Goal: Task Accomplishment & Management: Use online tool/utility

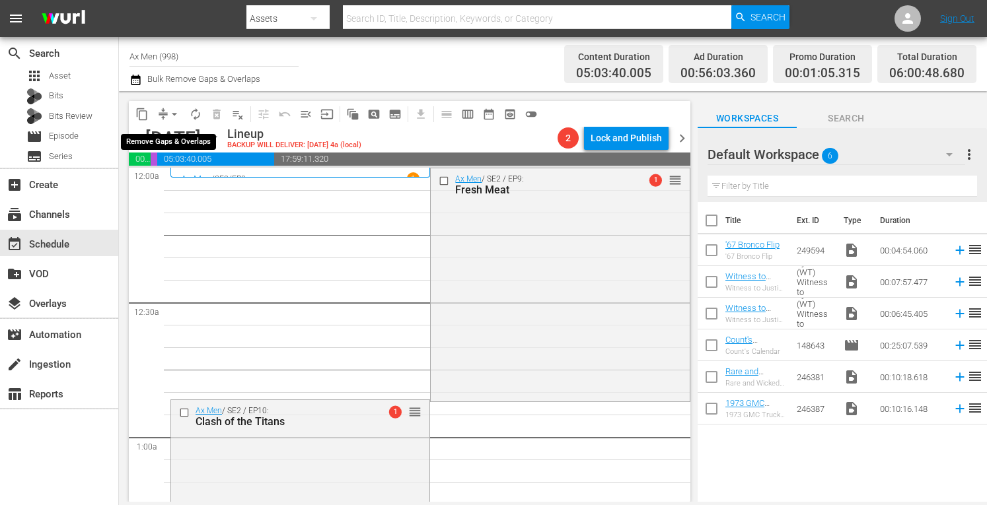
click at [173, 113] on span "arrow_drop_down" at bounding box center [174, 114] width 13 height 13
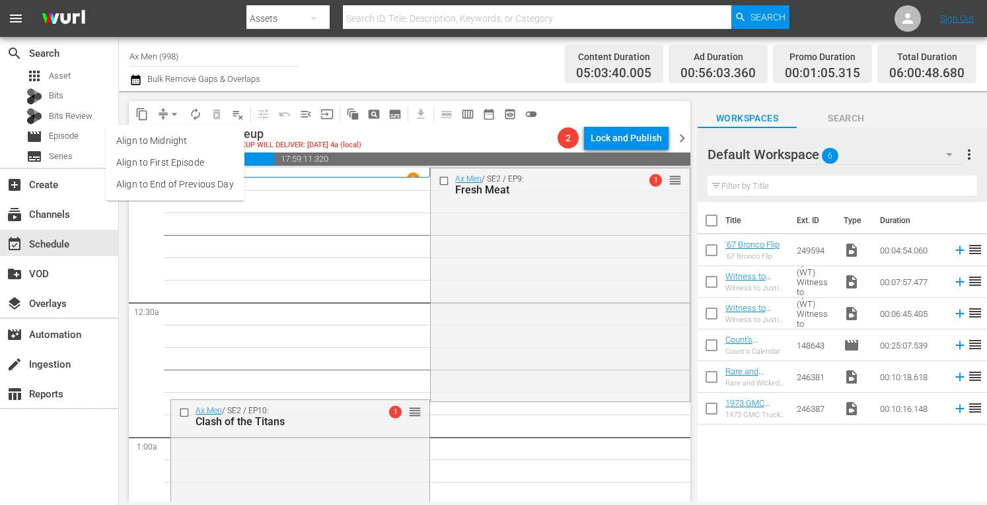
click at [170, 142] on li "Align to Midnight" at bounding box center [175, 141] width 139 height 22
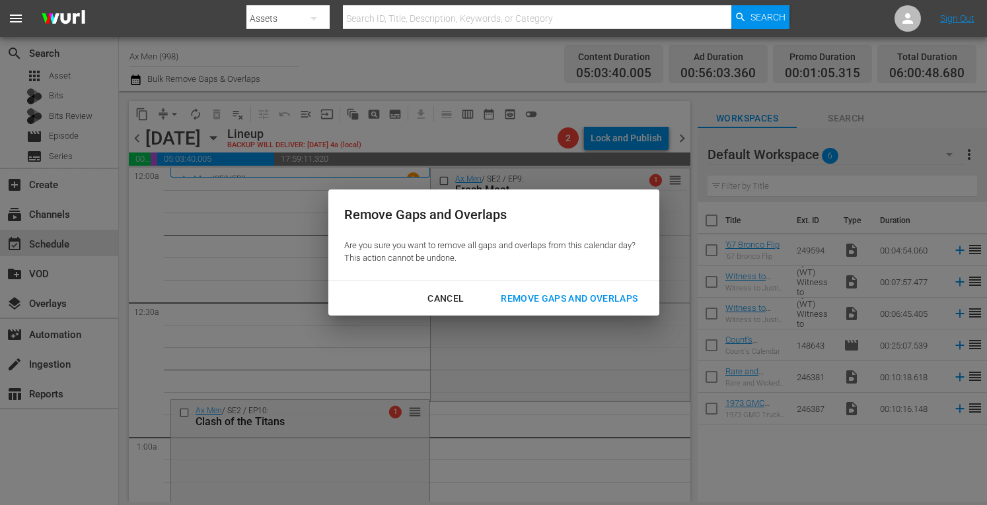
click at [540, 301] on div "Remove Gaps and Overlaps" at bounding box center [569, 299] width 158 height 17
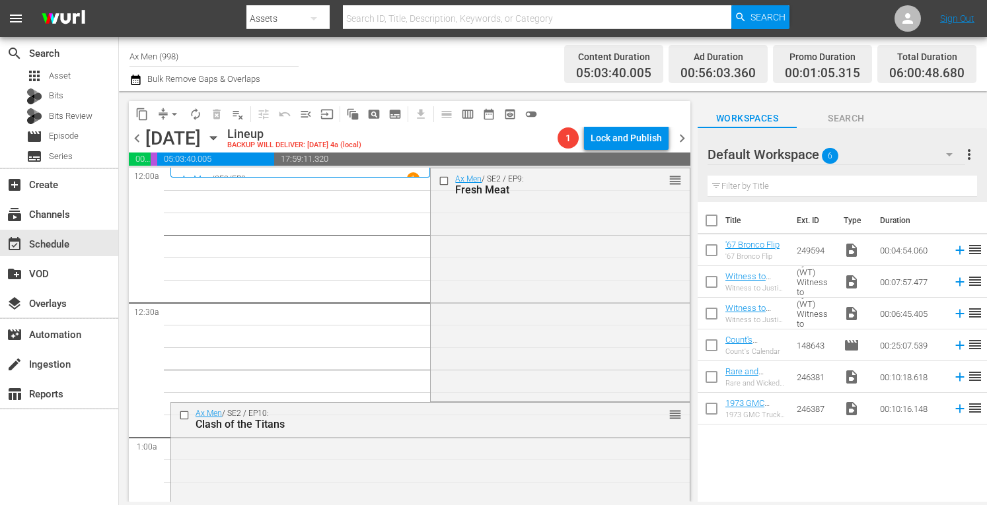
click at [540, 301] on div "Ax Men / SE2 / EP9: Fresh Meat reorder" at bounding box center [560, 283] width 258 height 231
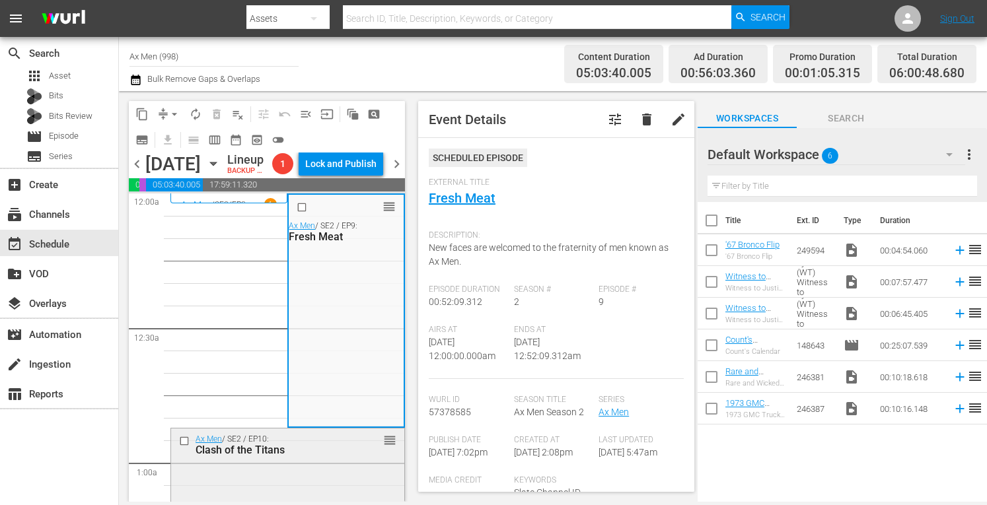
click at [342, 447] on div "reorder" at bounding box center [369, 439] width 54 height 13
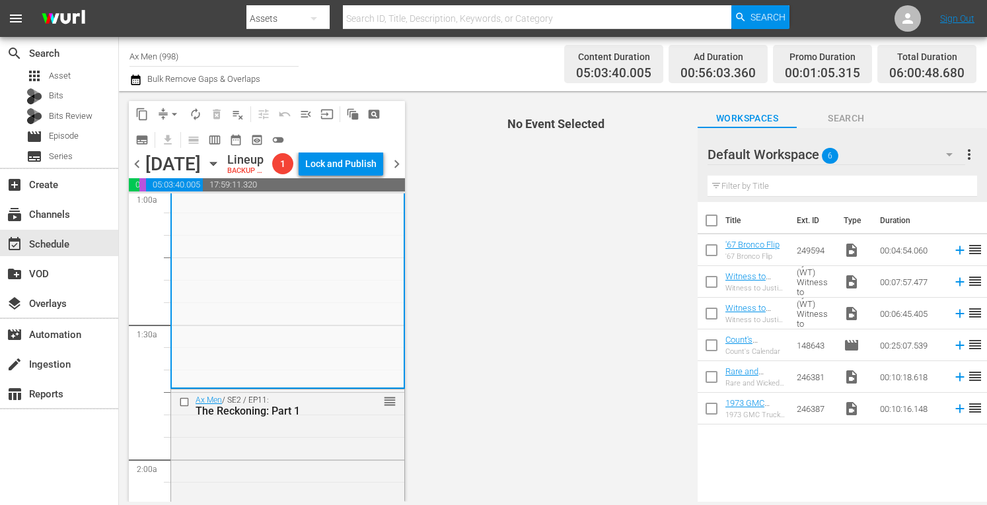
scroll to position [281, 0]
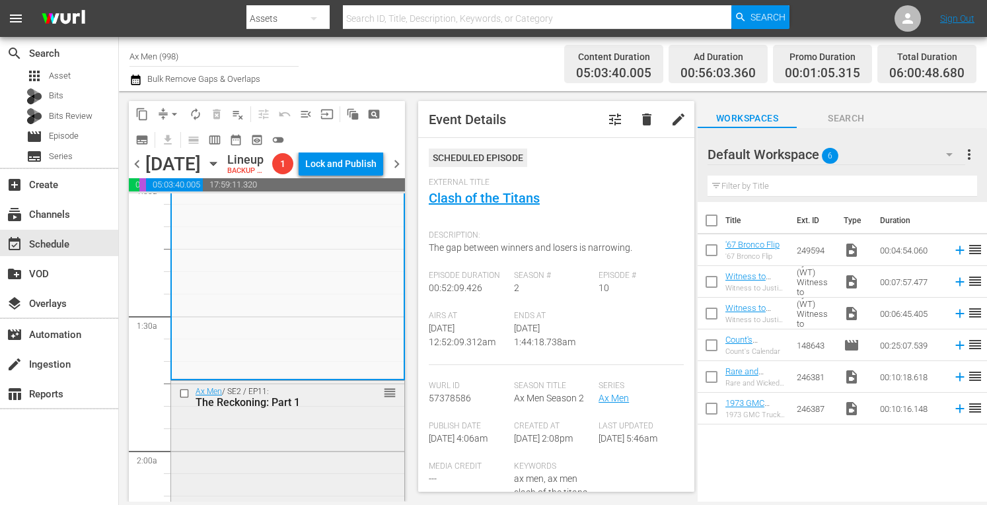
click at [348, 442] on div "Ax Men / SE2 / EP11: The Reckoning: Part 1 reorder" at bounding box center [287, 495] width 233 height 229
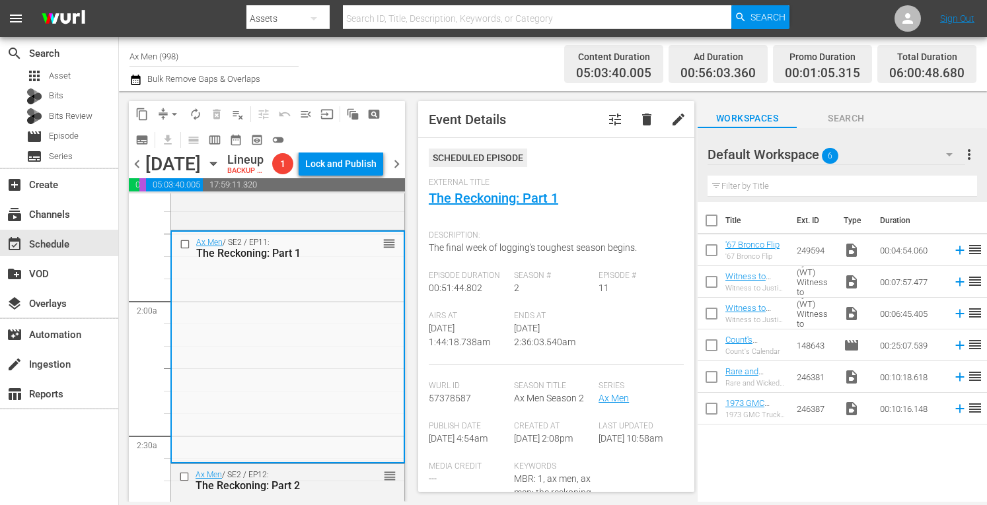
scroll to position [493, 0]
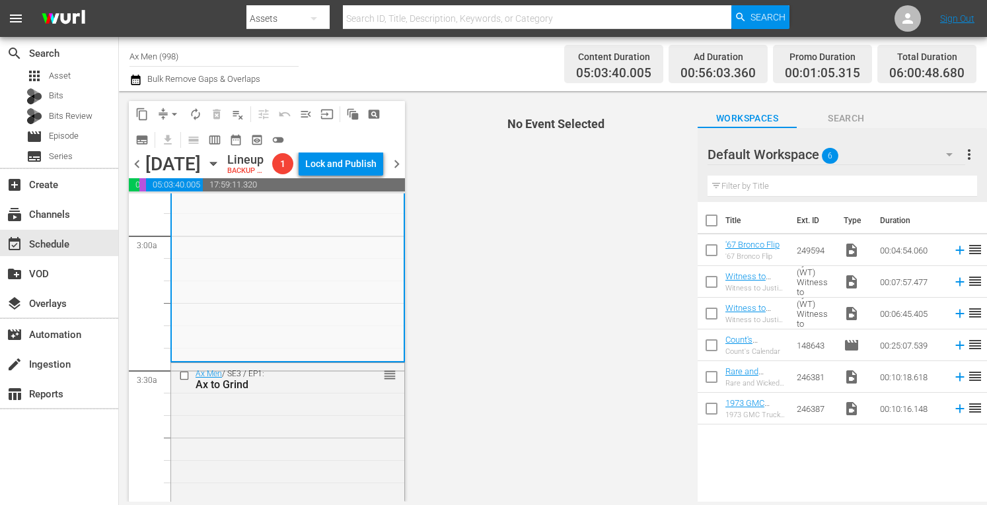
scroll to position [775, 0]
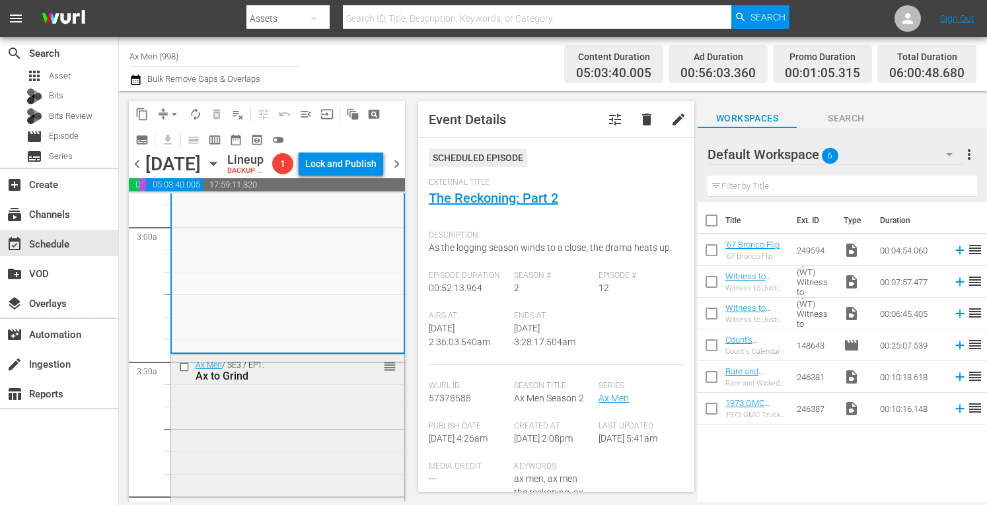
click at [355, 387] on div "Ax Men / SE3 / EP1: Ax to Grind reorder" at bounding box center [287, 371] width 233 height 32
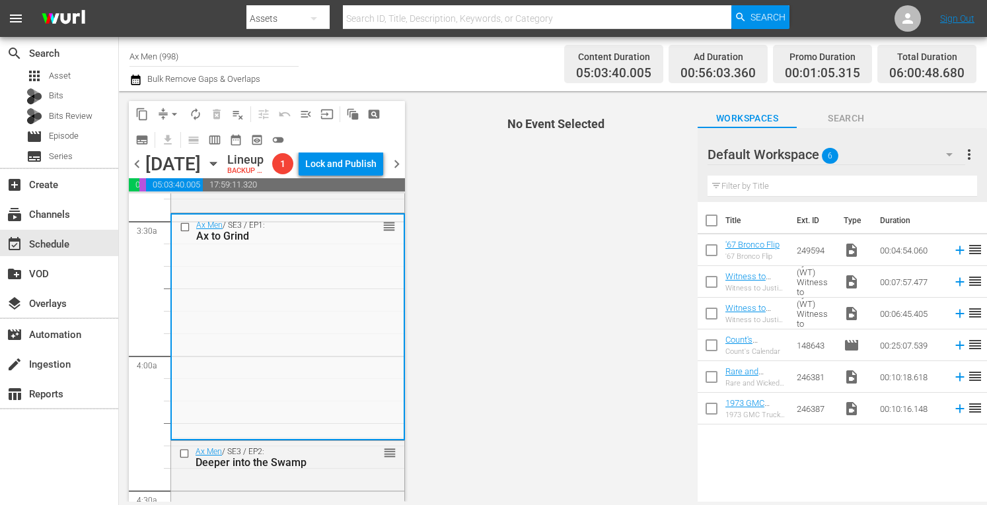
scroll to position [1039, 0]
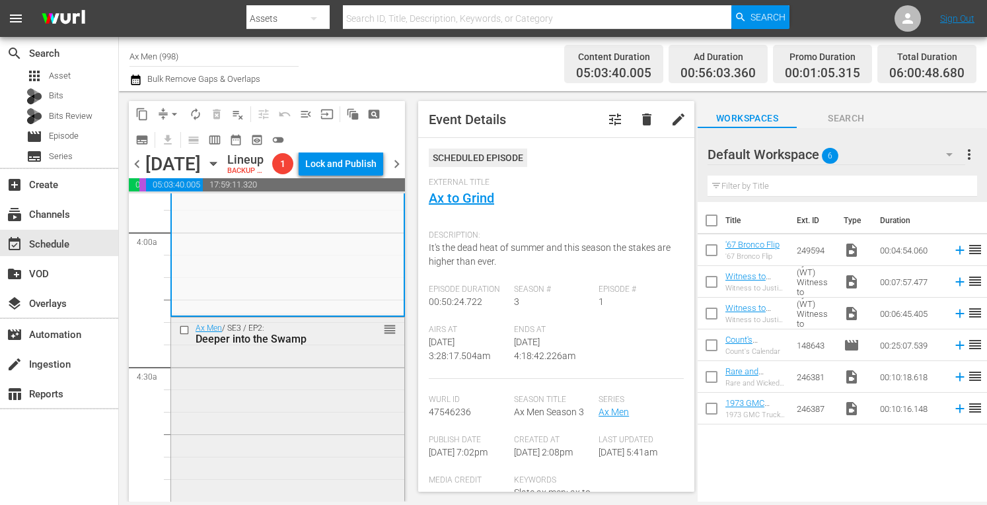
click at [302, 422] on div "Ax Men / SE3 / EP2: Deeper into the Swamp reorder" at bounding box center [287, 431] width 233 height 227
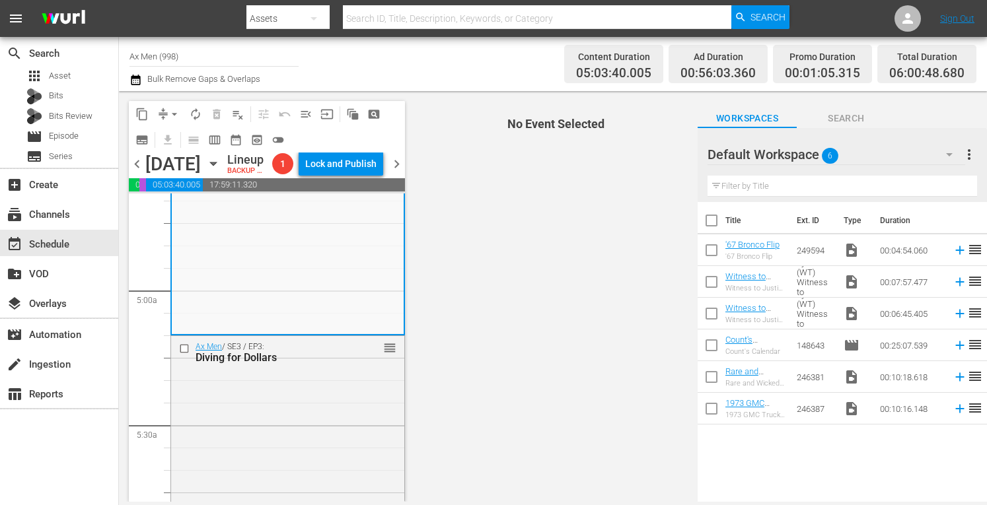
scroll to position [1268, 0]
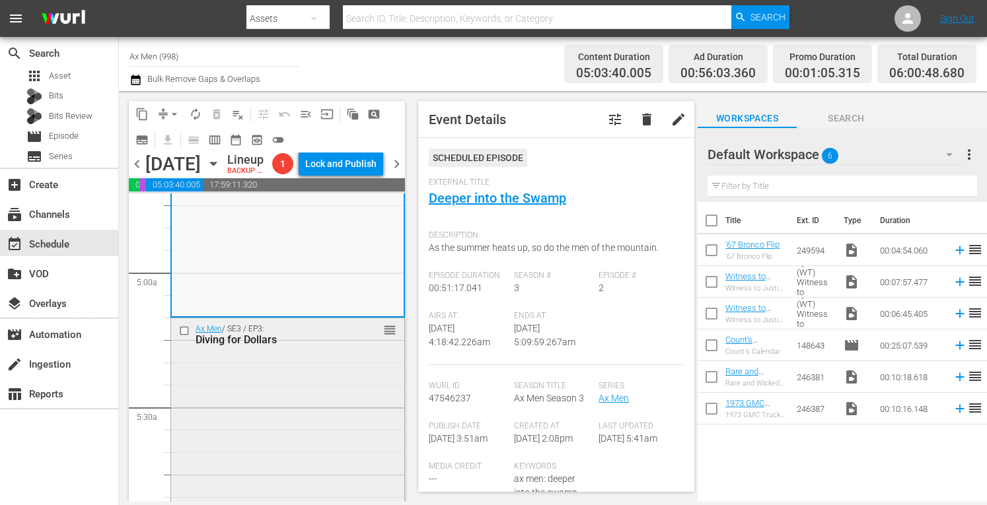
click at [314, 413] on div "Ax Men / SE3 / EP3: Diving for Dollars reorder" at bounding box center [287, 430] width 233 height 225
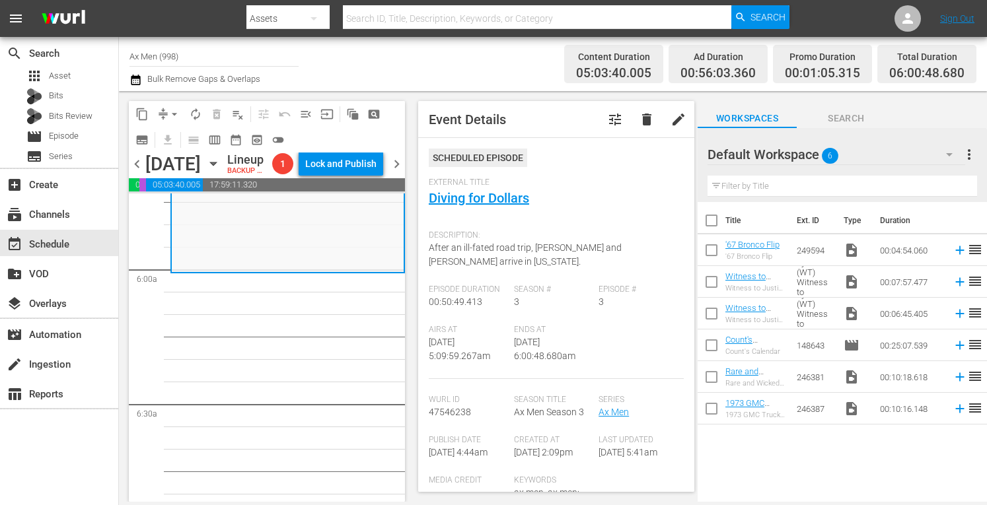
scroll to position [1576, 0]
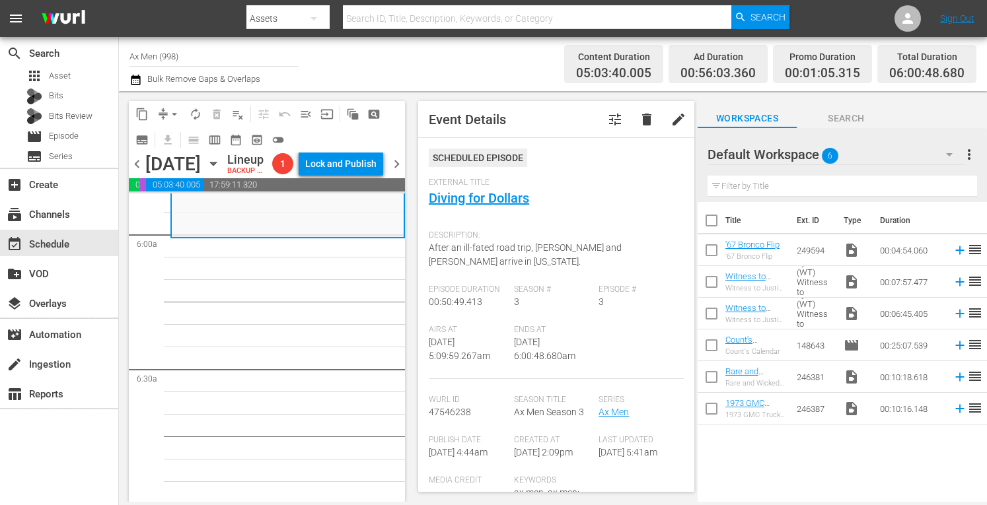
drag, startPoint x: 400, startPoint y: 293, endPoint x: 373, endPoint y: 298, distance: 28.2
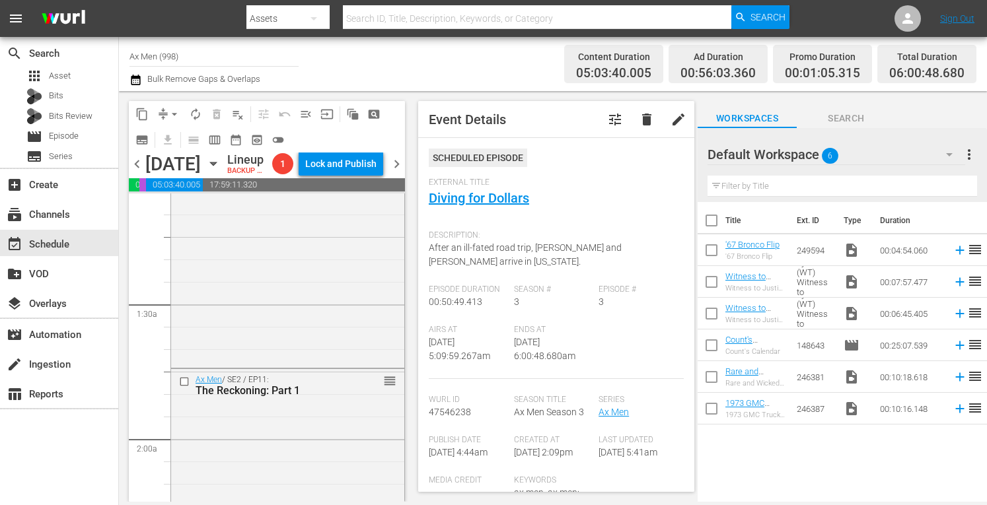
scroll to position [0, 0]
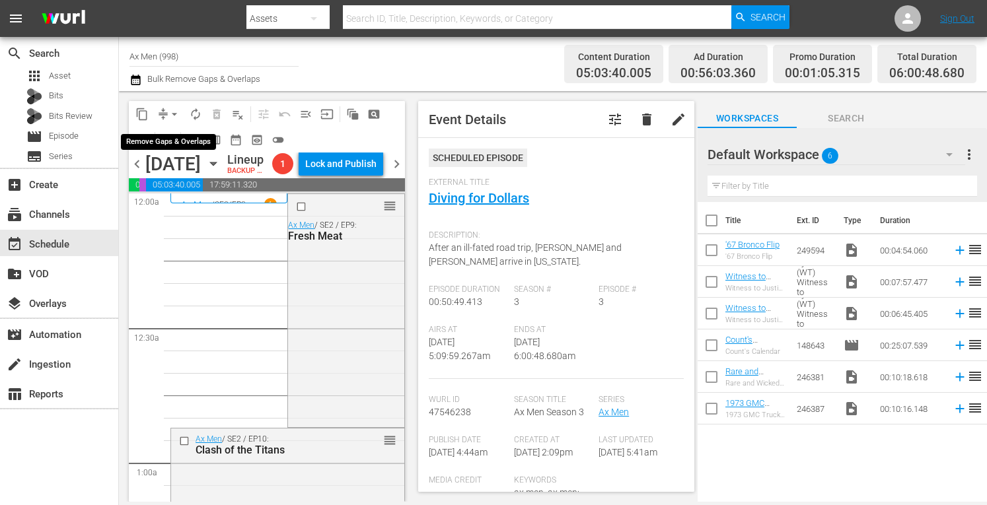
click at [174, 110] on span "arrow_drop_down" at bounding box center [174, 114] width 13 height 13
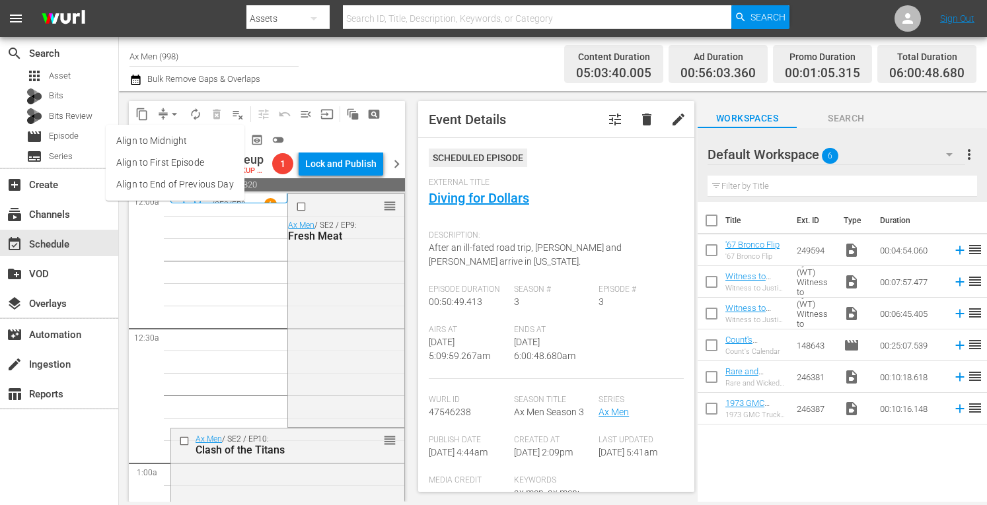
click at [176, 138] on li "Align to Midnight" at bounding box center [175, 141] width 139 height 22
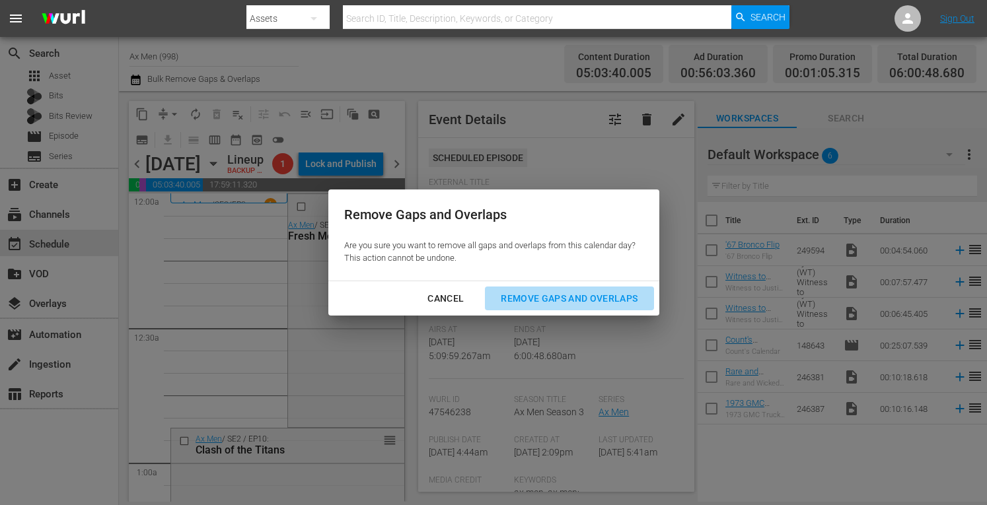
click at [523, 295] on div "Remove Gaps and Overlaps" at bounding box center [569, 299] width 158 height 17
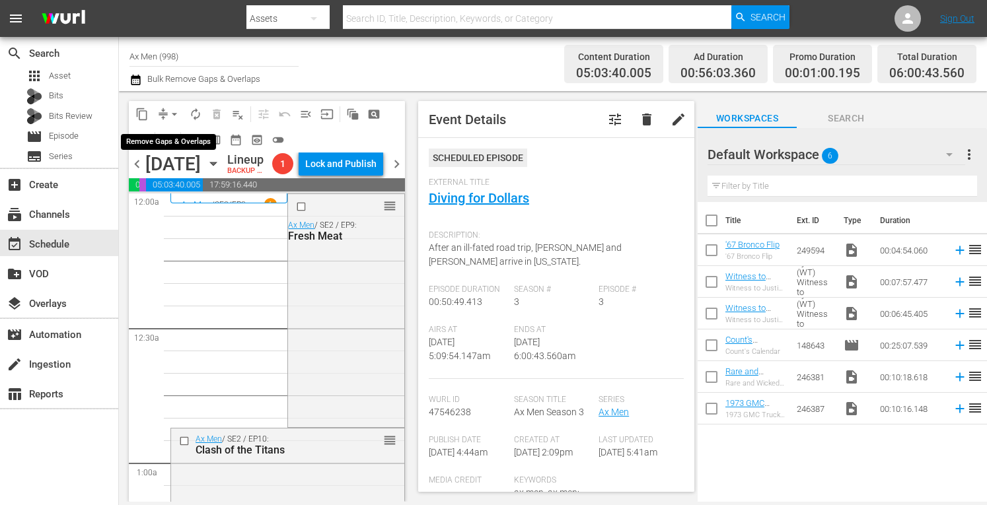
click at [176, 110] on span "arrow_drop_down" at bounding box center [174, 114] width 13 height 13
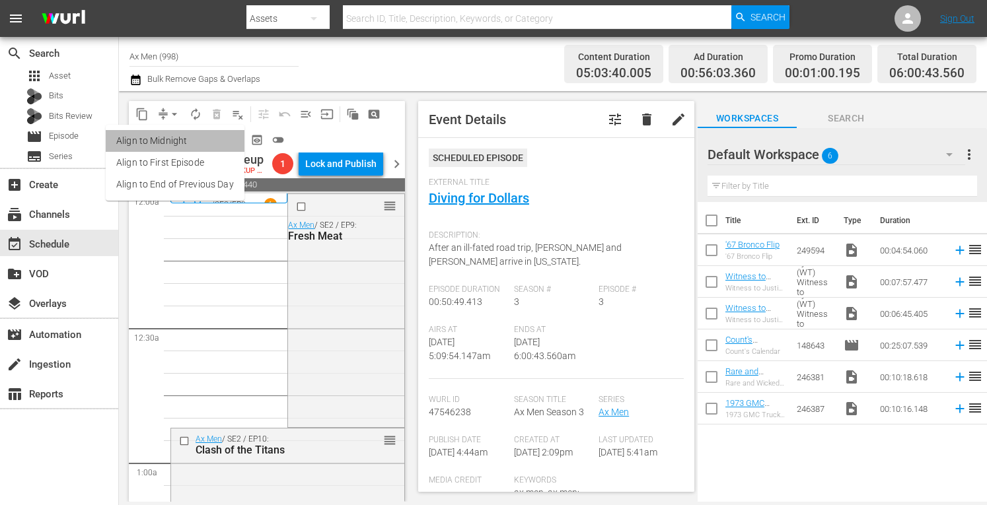
click at [175, 144] on li "Align to Midnight" at bounding box center [175, 141] width 139 height 22
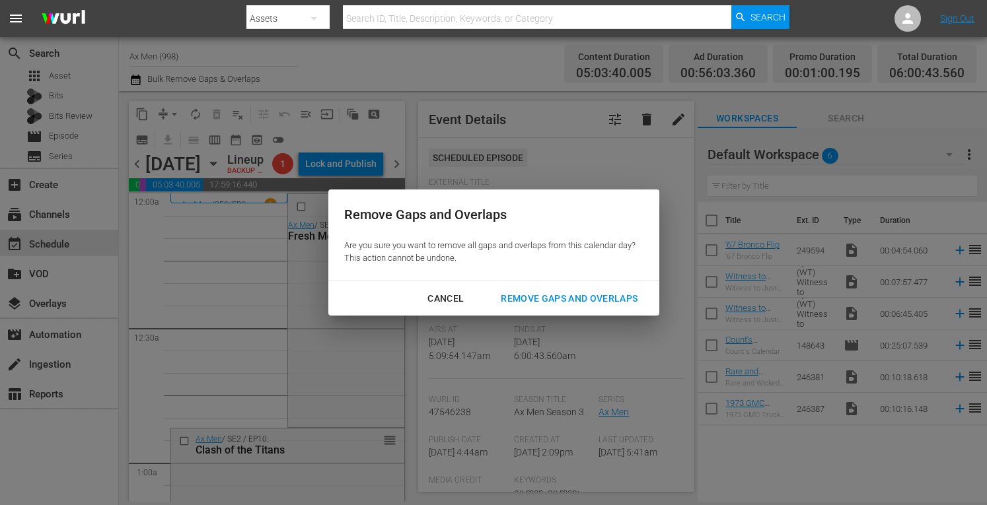
click at [517, 297] on div "Remove Gaps and Overlaps" at bounding box center [569, 299] width 158 height 17
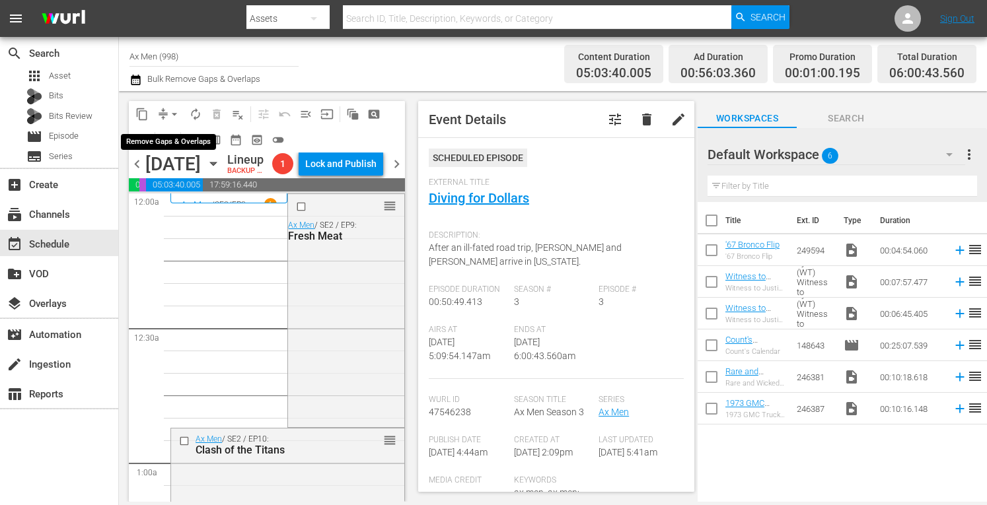
click at [174, 108] on span "arrow_drop_down" at bounding box center [174, 114] width 13 height 13
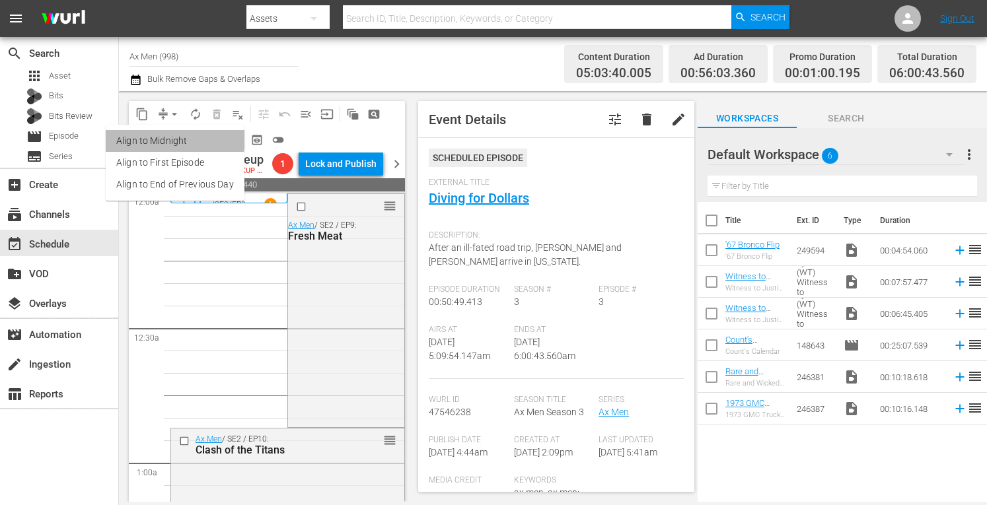
click at [174, 139] on li "Align to Midnight" at bounding box center [175, 141] width 139 height 22
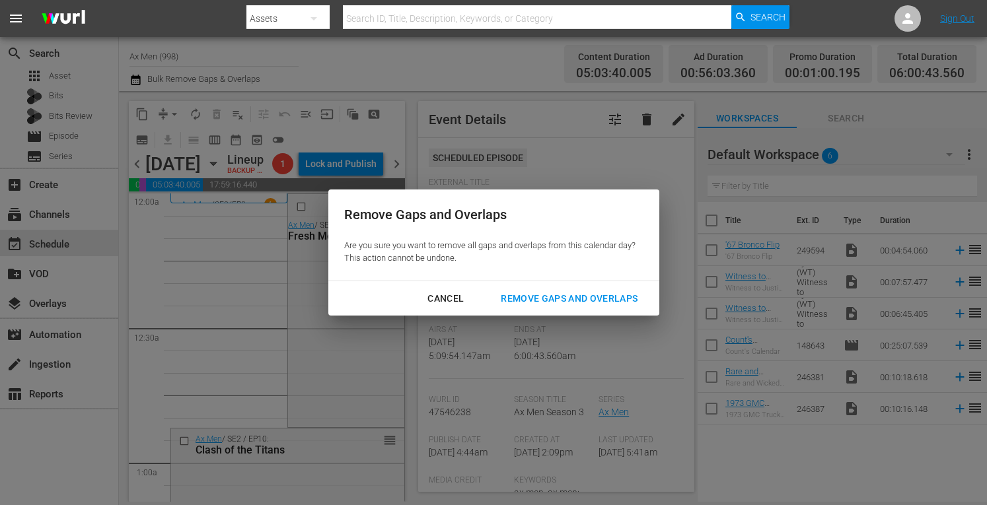
click at [525, 298] on div "Remove Gaps and Overlaps" at bounding box center [569, 299] width 158 height 17
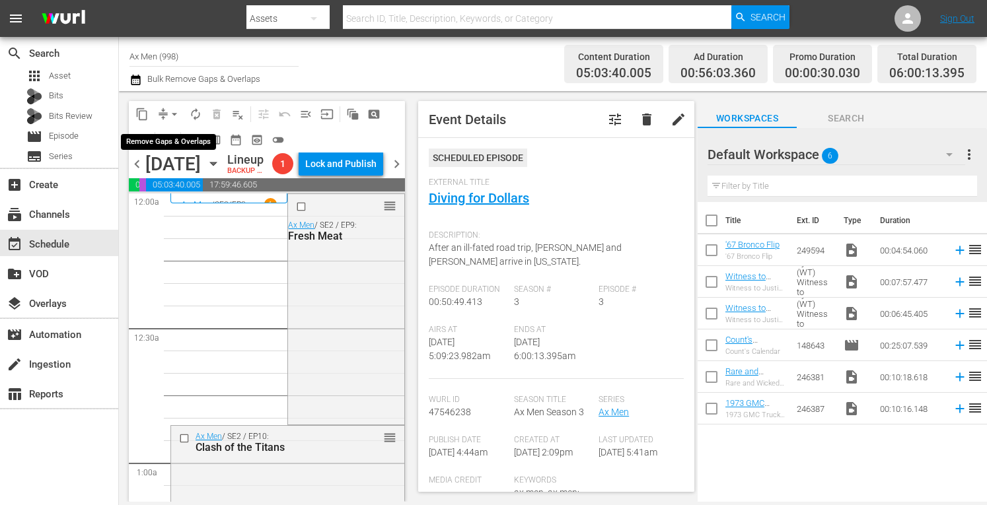
click at [174, 113] on span "arrow_drop_down" at bounding box center [174, 114] width 13 height 13
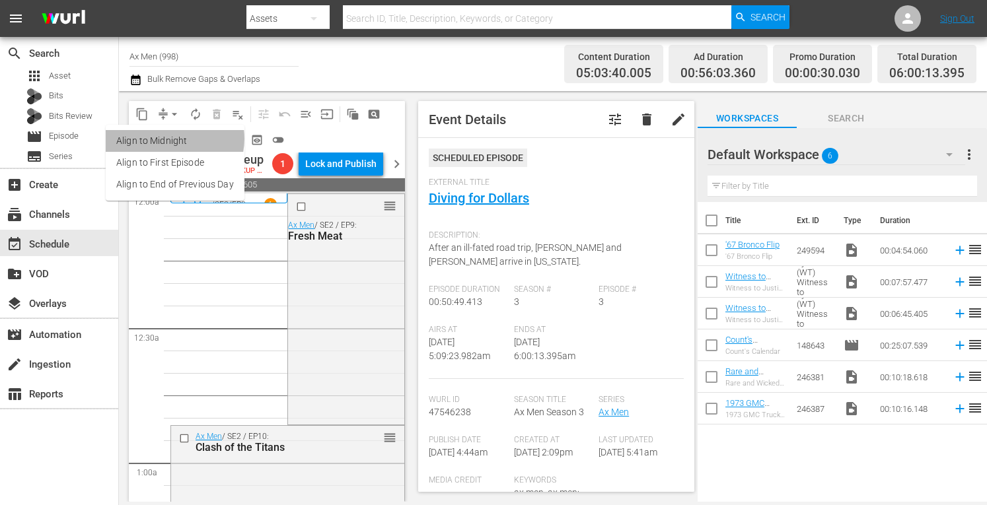
click at [169, 139] on li "Align to Midnight" at bounding box center [175, 141] width 139 height 22
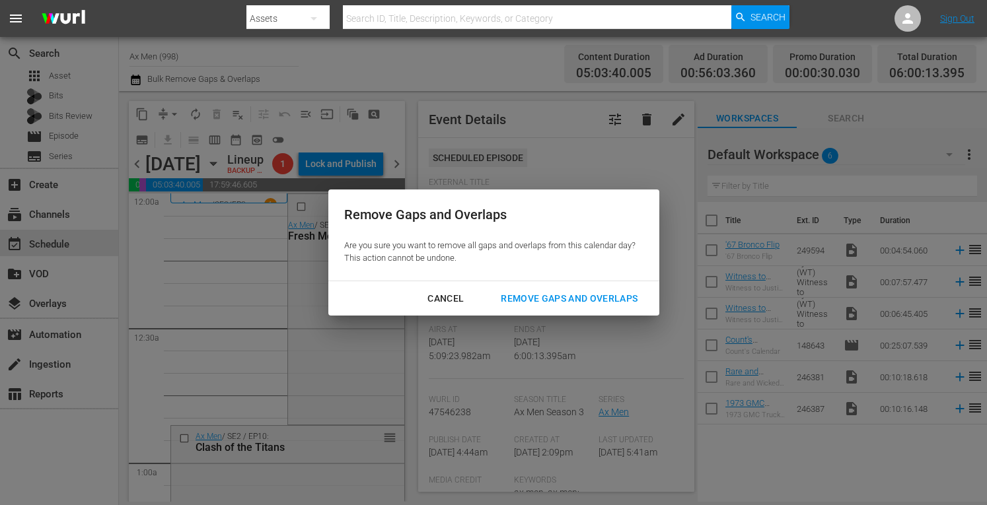
click at [548, 296] on div "Remove Gaps and Overlaps" at bounding box center [569, 299] width 158 height 17
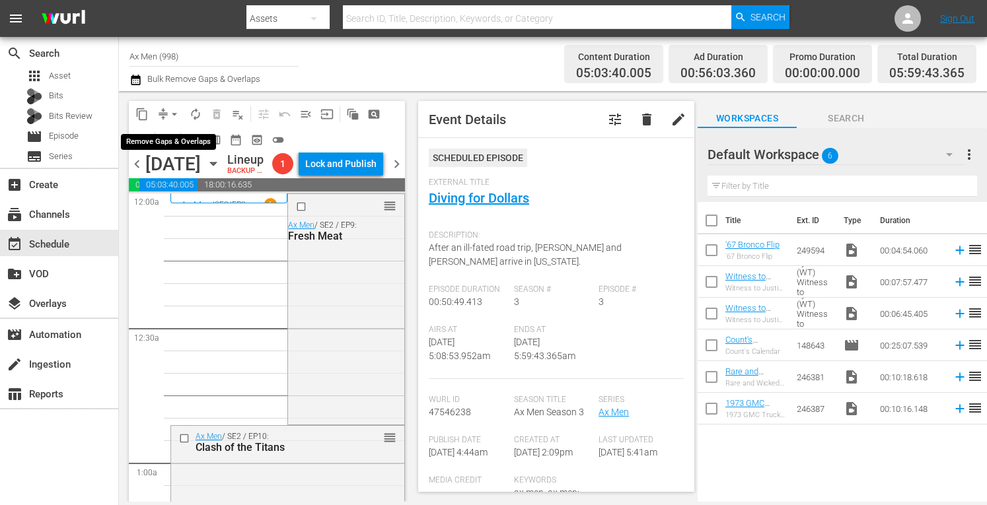
click at [173, 110] on span "arrow_drop_down" at bounding box center [174, 114] width 13 height 13
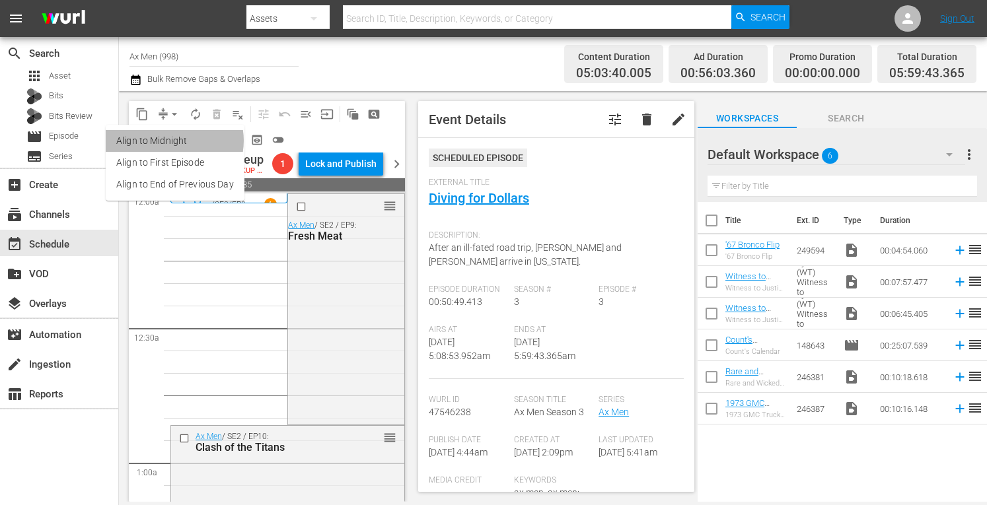
click at [172, 141] on li "Align to Midnight" at bounding box center [175, 141] width 139 height 22
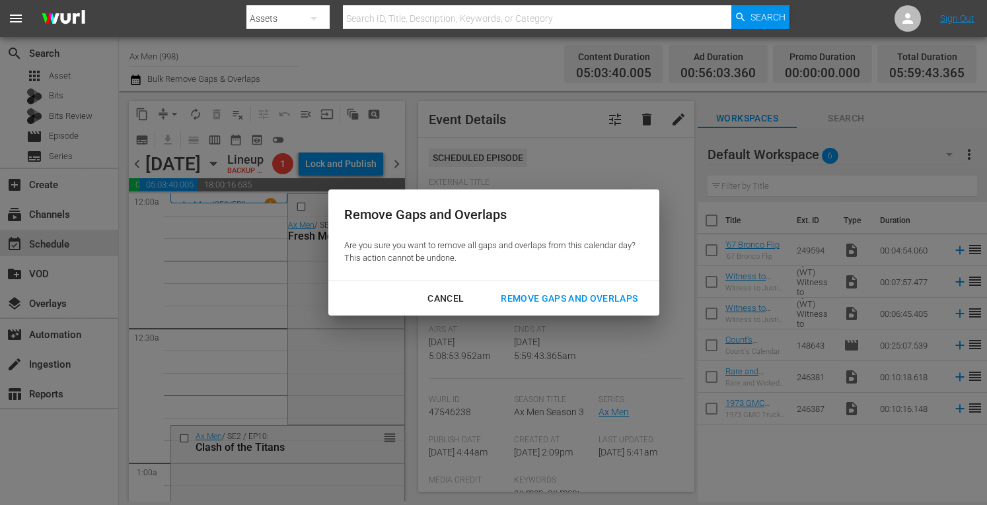
click at [514, 299] on div "Remove Gaps and Overlaps" at bounding box center [569, 299] width 158 height 17
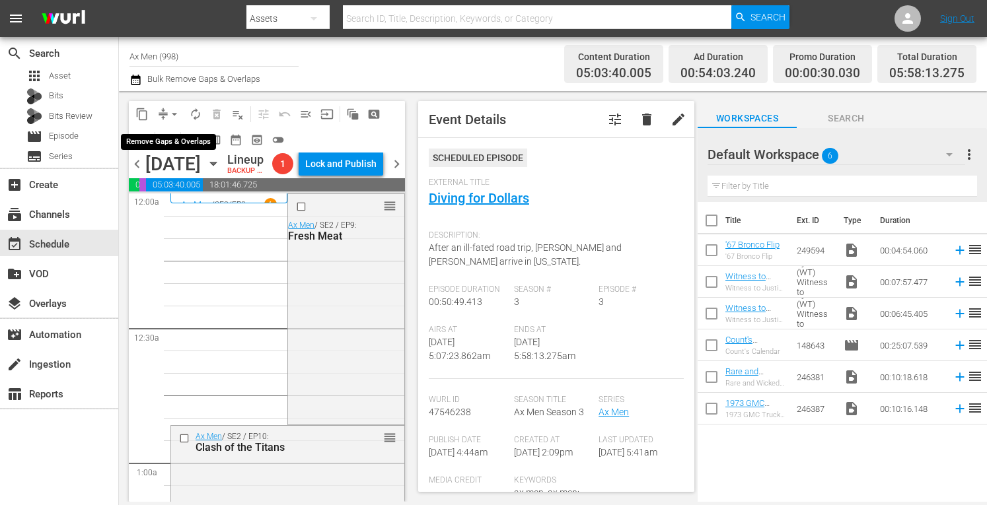
click at [173, 108] on span "arrow_drop_down" at bounding box center [174, 114] width 13 height 13
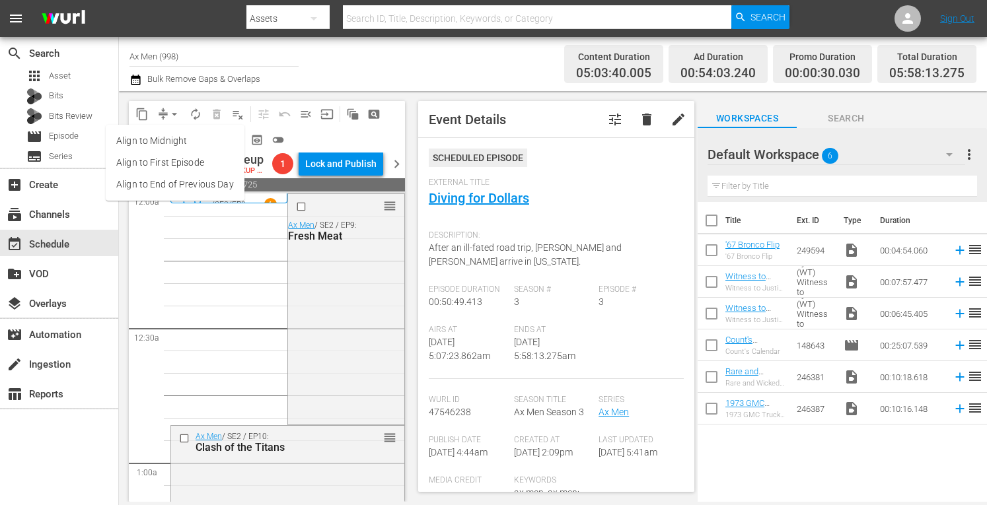
click at [166, 138] on li "Align to Midnight" at bounding box center [175, 141] width 139 height 22
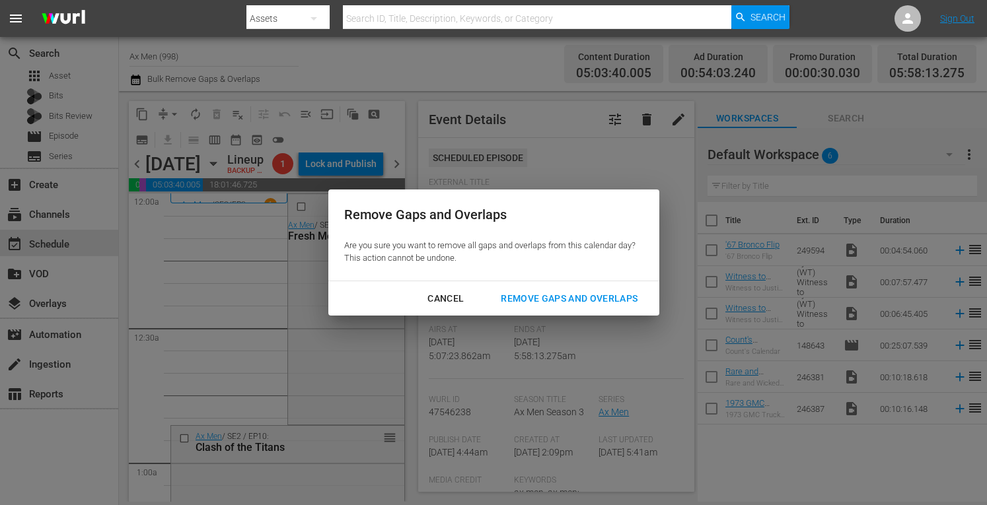
click at [526, 301] on div "Remove Gaps and Overlaps" at bounding box center [569, 299] width 158 height 17
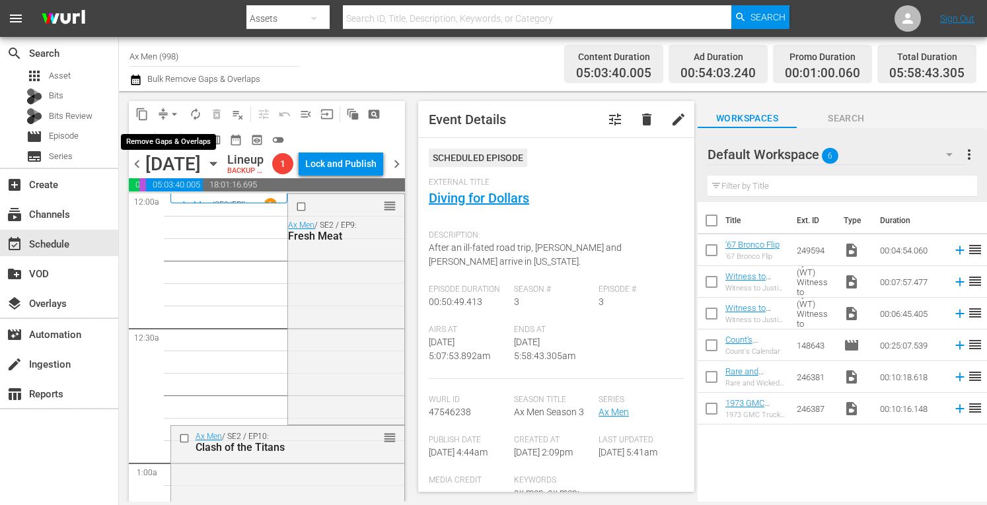
click at [174, 111] on span "arrow_drop_down" at bounding box center [174, 114] width 13 height 13
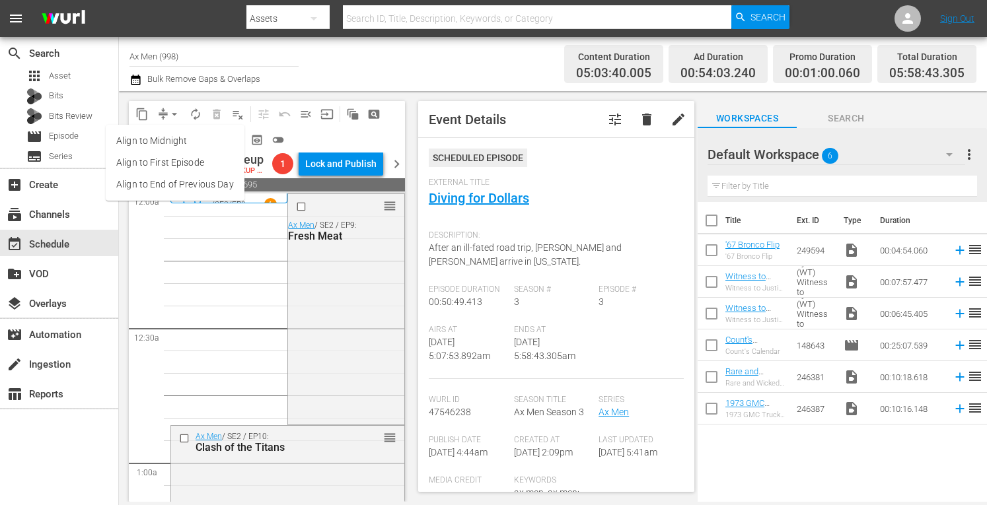
click at [171, 143] on li "Align to Midnight" at bounding box center [175, 141] width 139 height 22
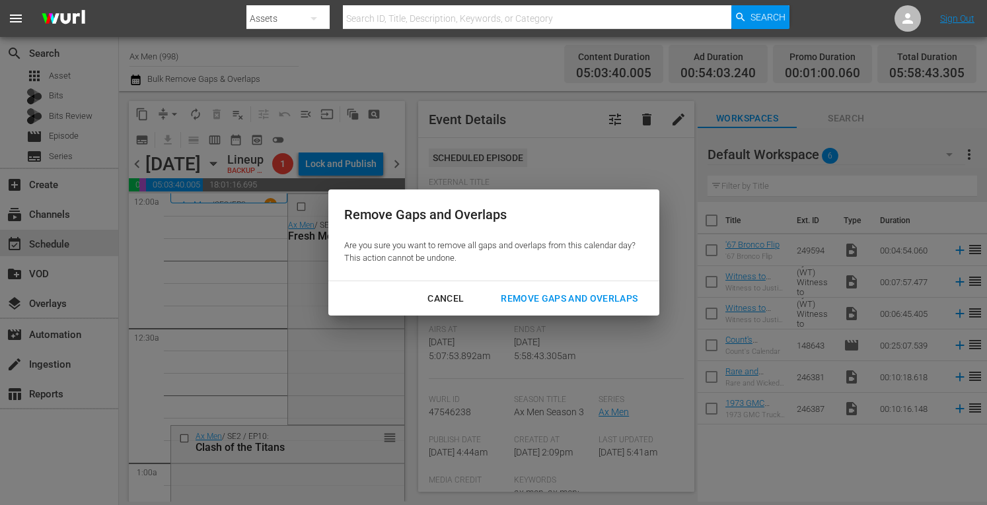
click at [560, 295] on div "Remove Gaps and Overlaps" at bounding box center [569, 299] width 158 height 17
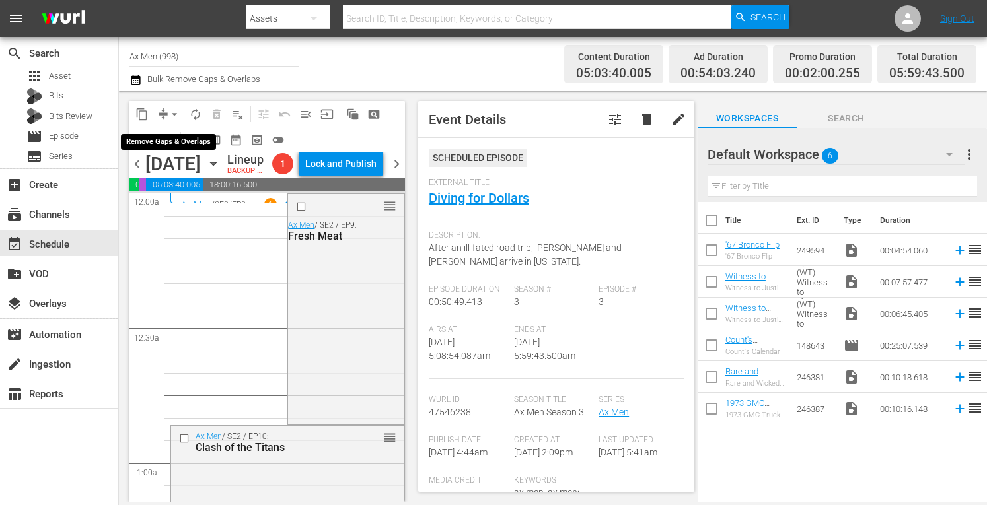
click at [174, 113] on span "arrow_drop_down" at bounding box center [174, 114] width 13 height 13
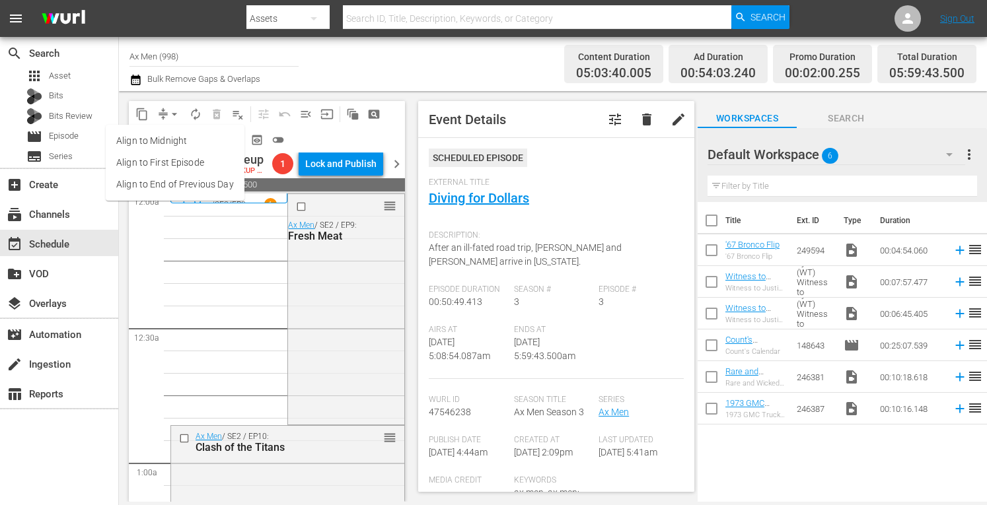
click at [170, 139] on li "Align to Midnight" at bounding box center [175, 141] width 139 height 22
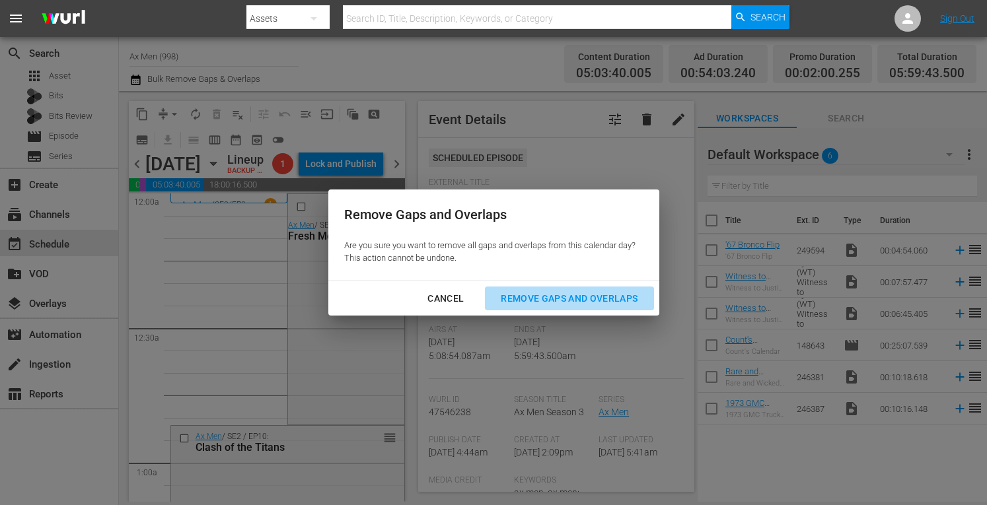
click at [560, 296] on div "Remove Gaps and Overlaps" at bounding box center [569, 299] width 158 height 17
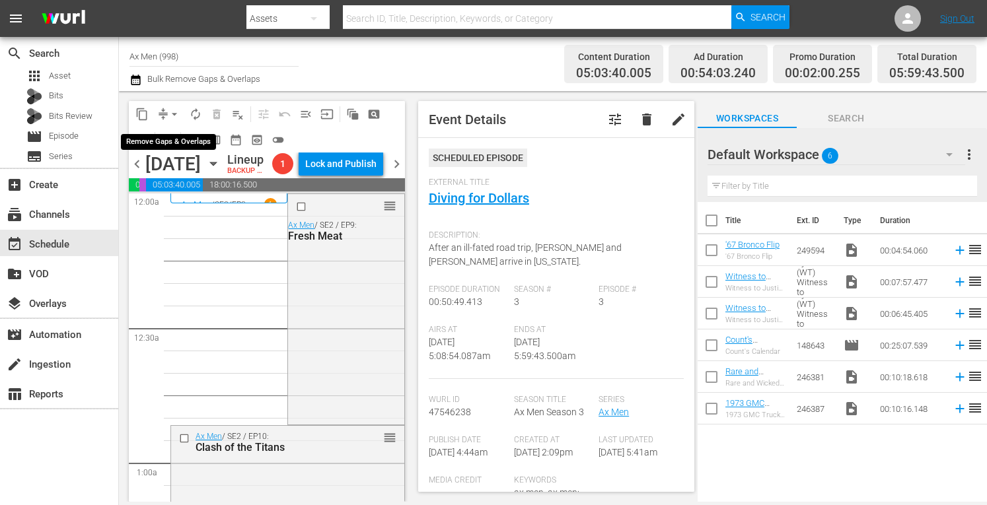
click at [173, 110] on span "arrow_drop_down" at bounding box center [174, 114] width 13 height 13
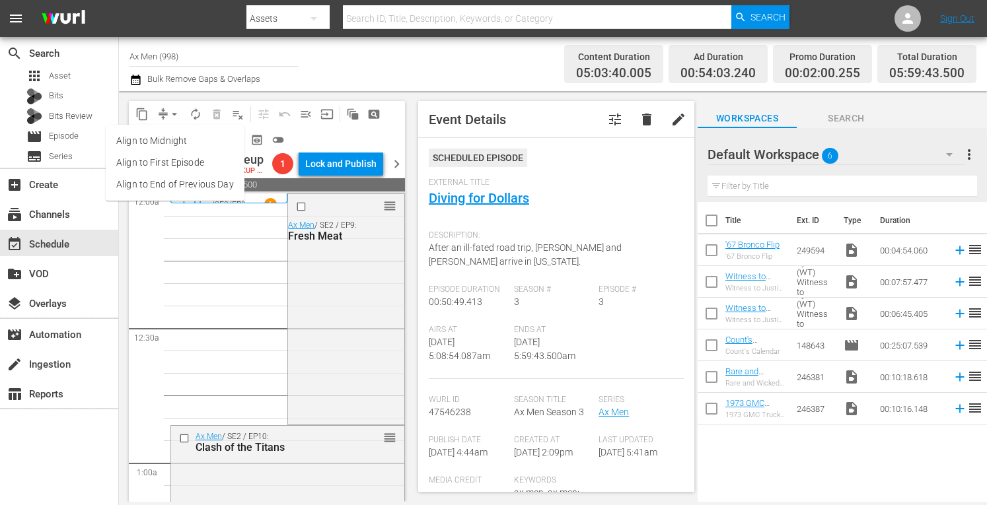
click at [172, 145] on li "Align to Midnight" at bounding box center [175, 141] width 139 height 22
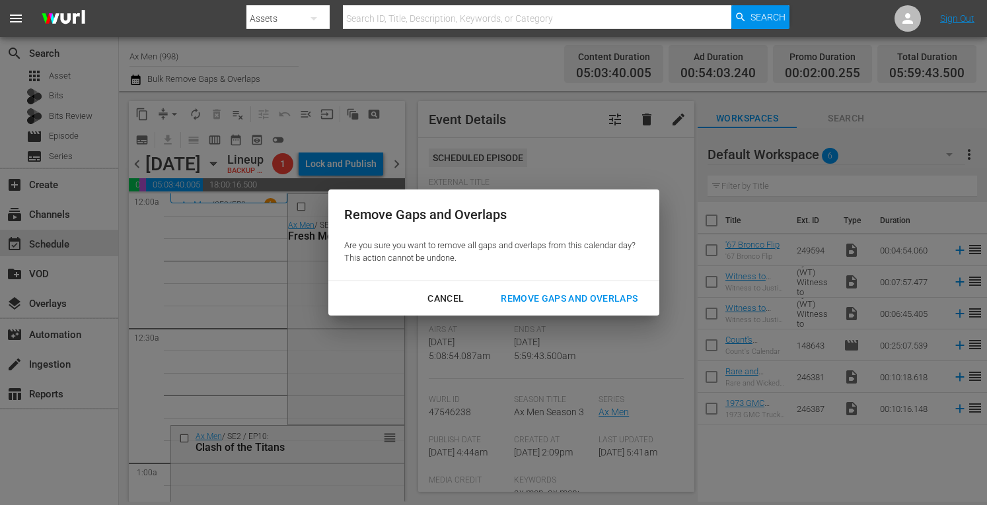
click at [556, 295] on div "Remove Gaps and Overlaps" at bounding box center [569, 299] width 158 height 17
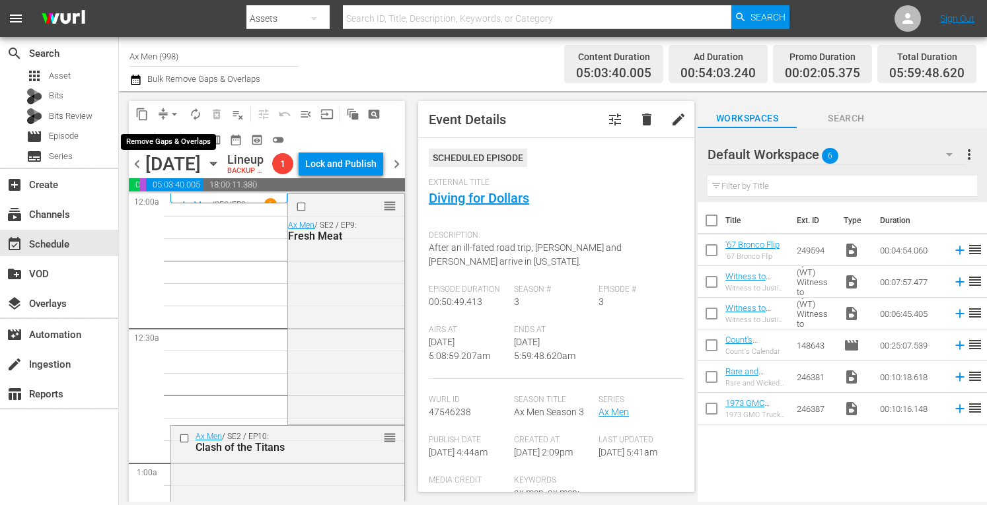
click at [173, 109] on span "arrow_drop_down" at bounding box center [174, 114] width 13 height 13
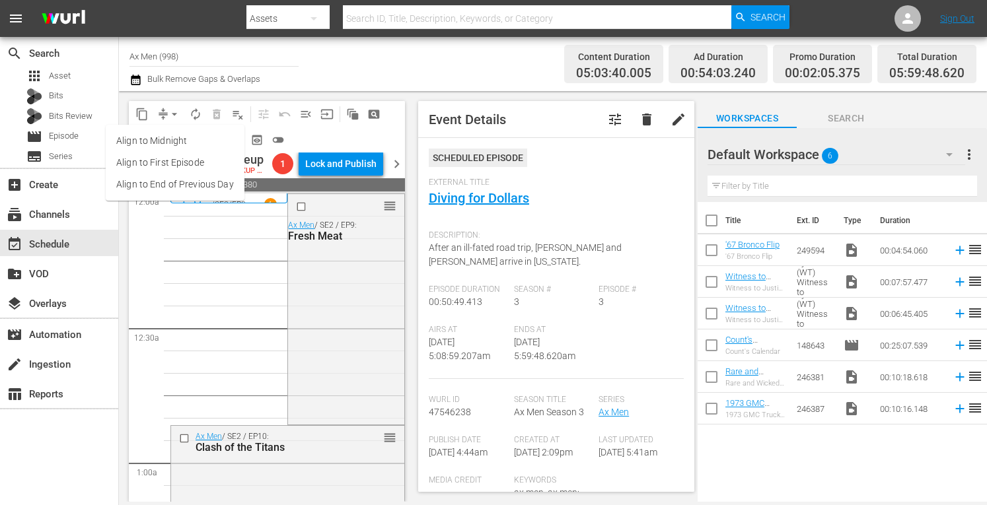
click at [166, 141] on li "Align to Midnight" at bounding box center [175, 141] width 139 height 22
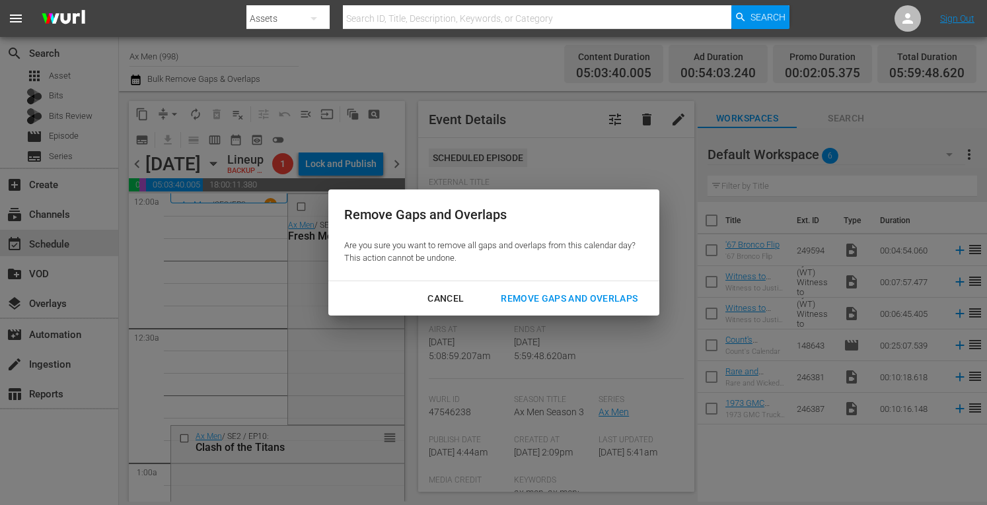
click at [530, 297] on div "Remove Gaps and Overlaps" at bounding box center [569, 299] width 158 height 17
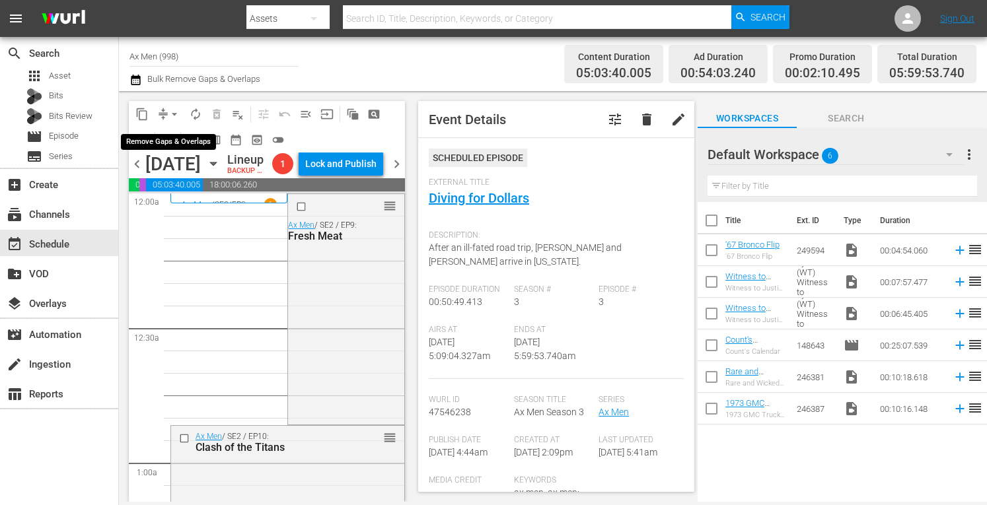
click at [174, 109] on span "arrow_drop_down" at bounding box center [174, 114] width 13 height 13
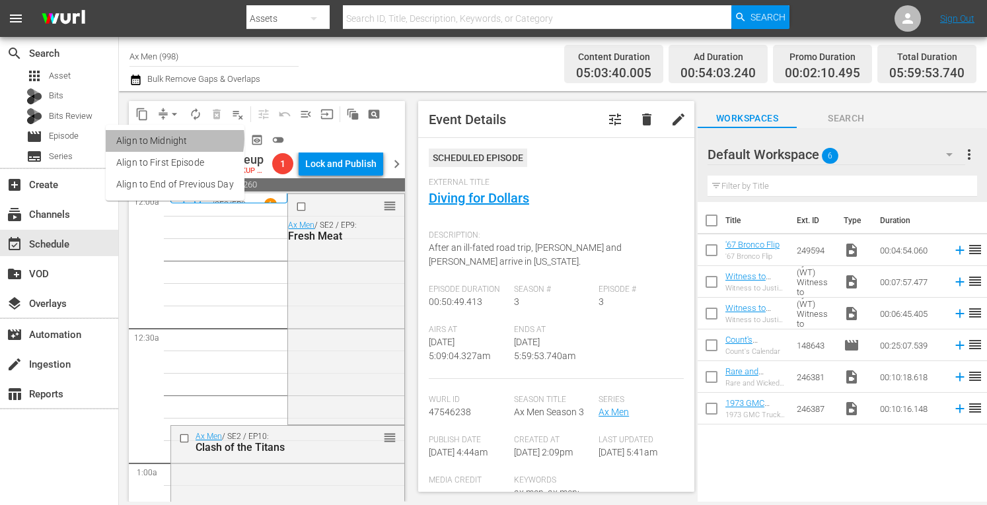
click at [173, 139] on li "Align to Midnight" at bounding box center [175, 141] width 139 height 22
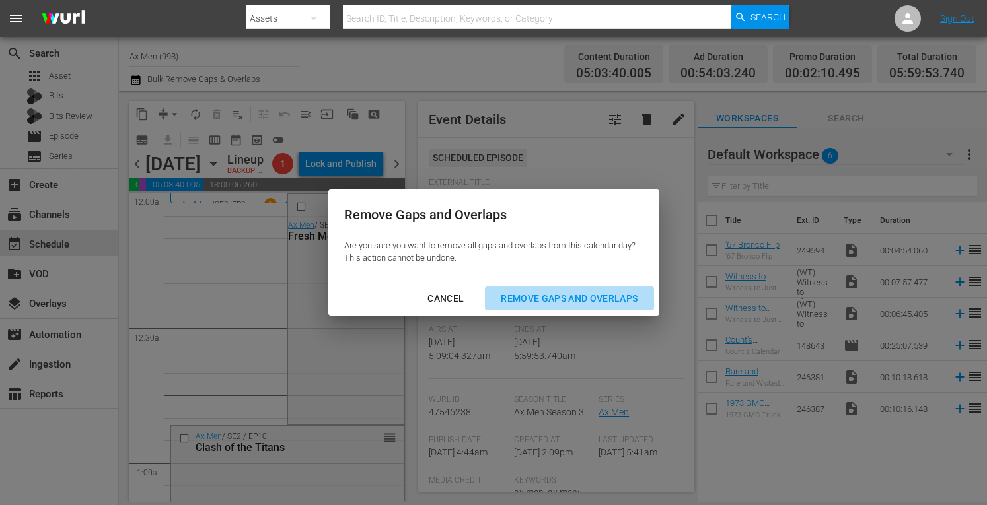
click at [534, 303] on div "Remove Gaps and Overlaps" at bounding box center [569, 299] width 158 height 17
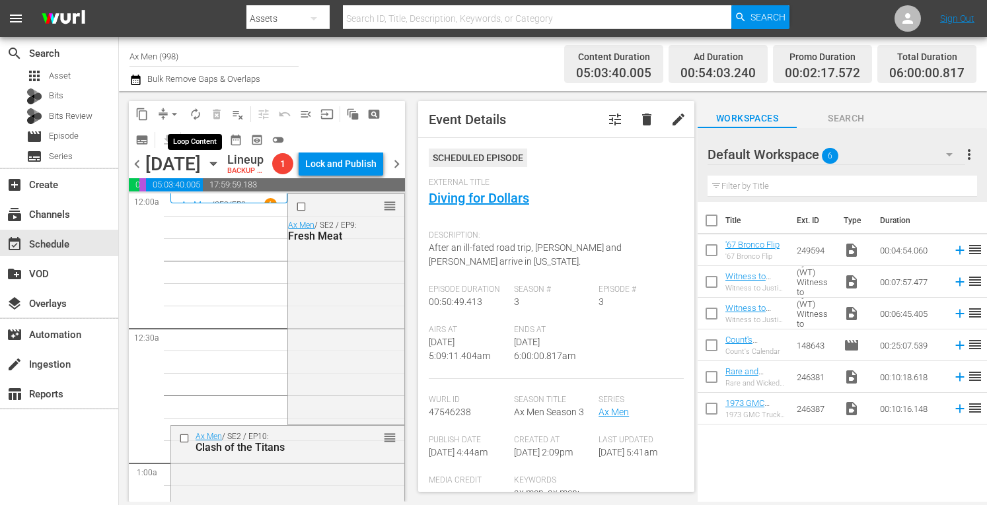
click at [199, 110] on span "autorenew_outlined" at bounding box center [195, 114] width 13 height 13
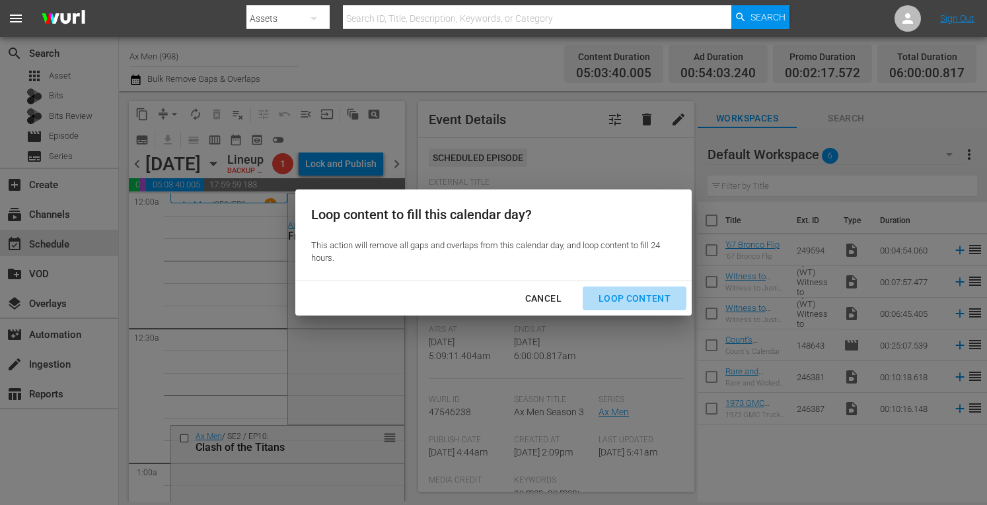
click at [621, 293] on div "Loop Content" at bounding box center [634, 299] width 93 height 17
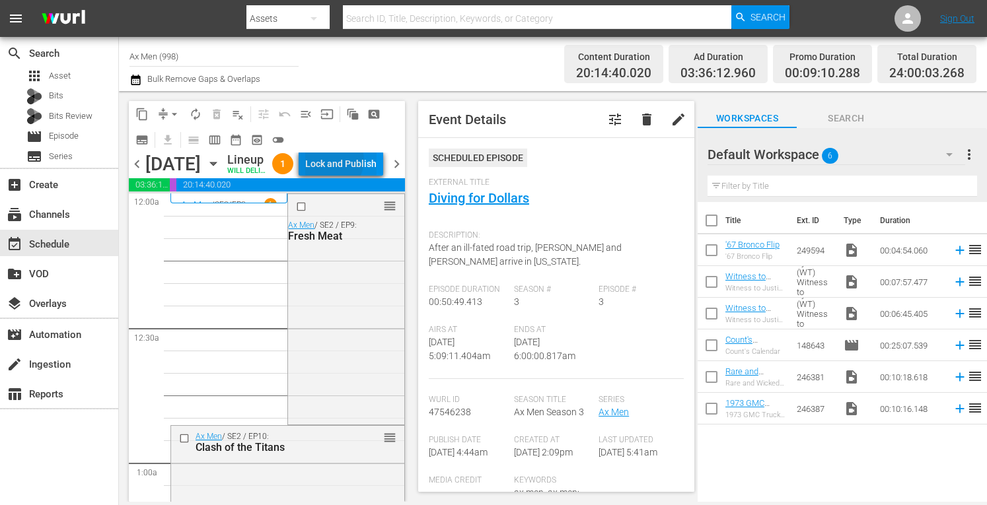
click at [363, 163] on div "Lock and Publish" at bounding box center [340, 164] width 71 height 24
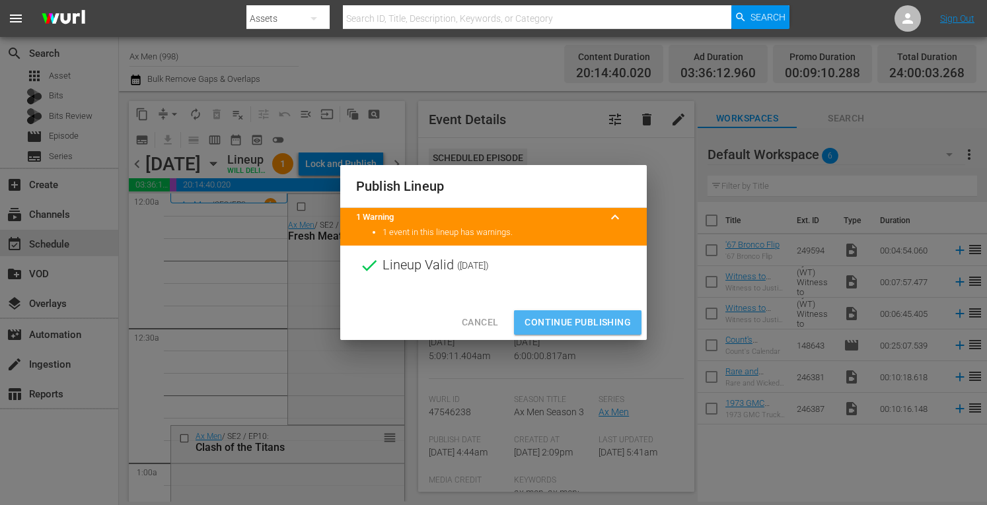
click at [579, 315] on span "Continue Publishing" at bounding box center [578, 322] width 106 height 17
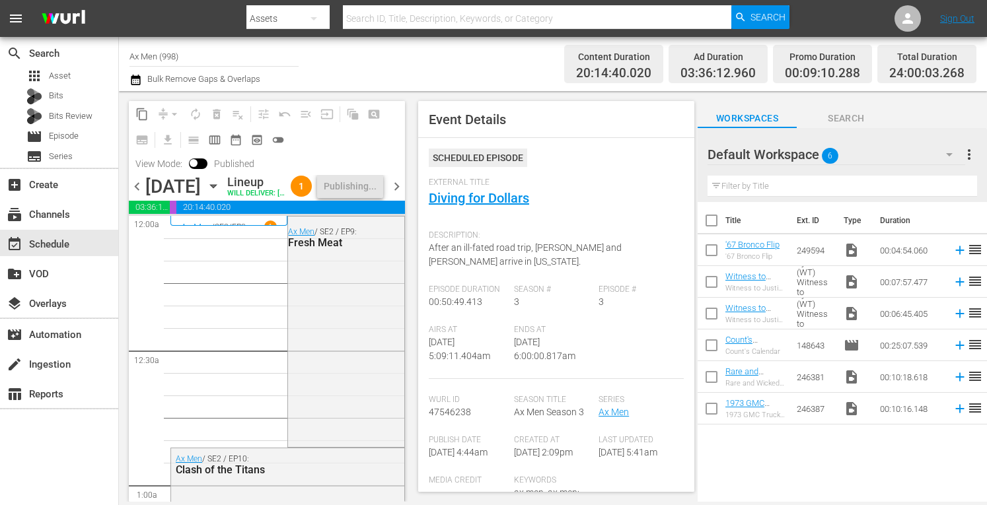
click at [399, 195] on span "chevron_right" at bounding box center [396, 186] width 17 height 17
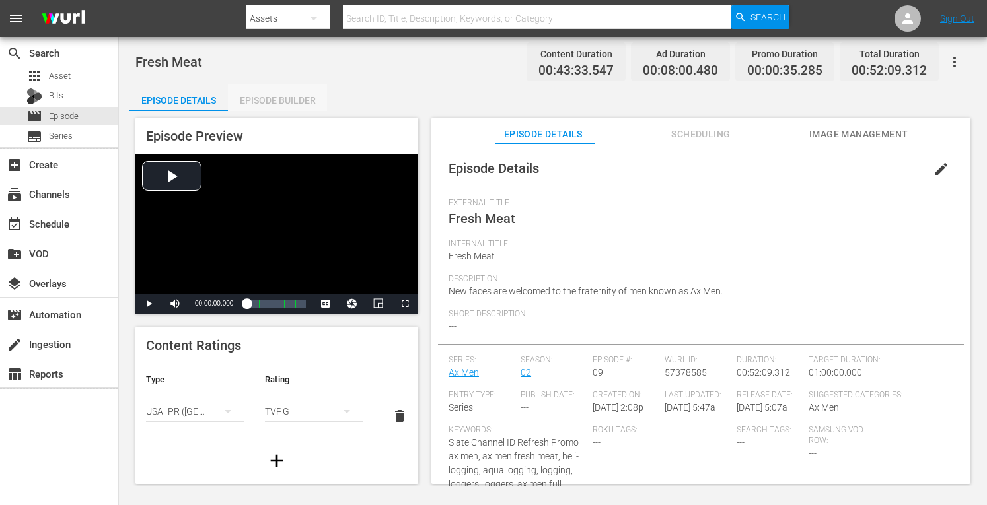
click at [293, 102] on div "Episode Builder" at bounding box center [277, 101] width 99 height 32
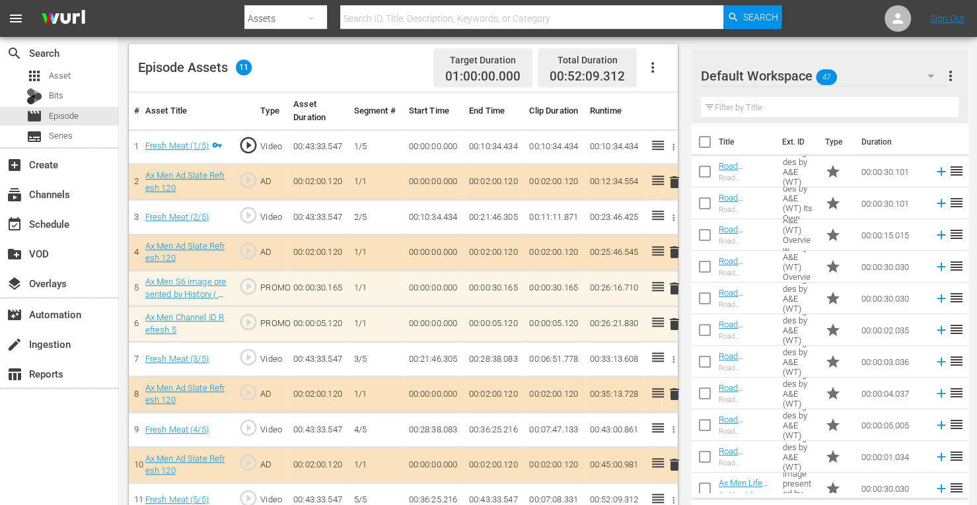
scroll to position [359, 0]
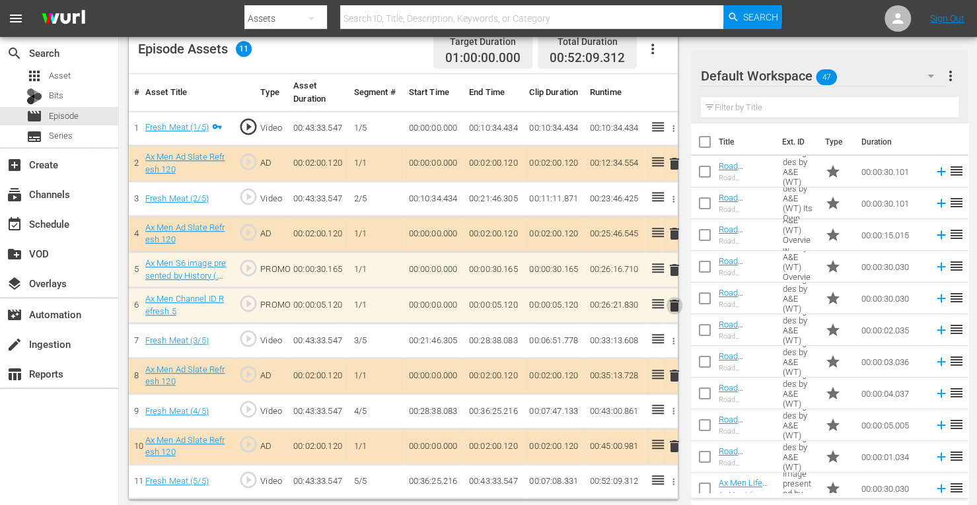
click at [672, 304] on span "delete" at bounding box center [675, 306] width 16 height 16
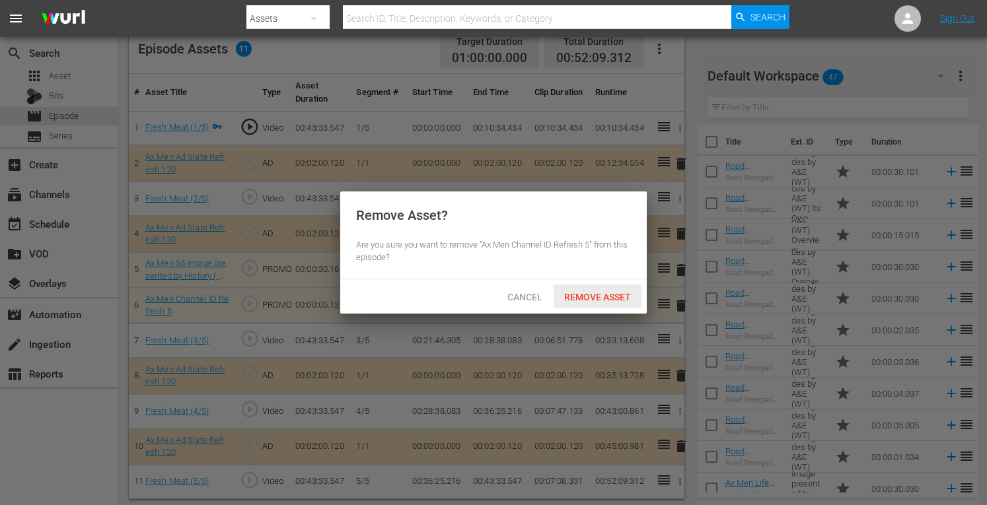
click at [605, 298] on span "Remove Asset" at bounding box center [598, 297] width 88 height 11
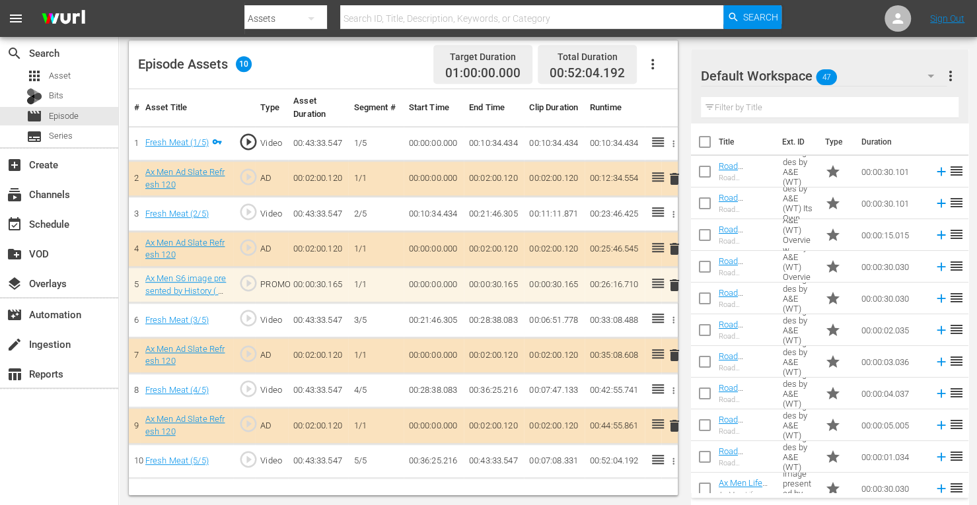
scroll to position [344, 0]
click at [670, 281] on span "delete" at bounding box center [675, 286] width 16 height 16
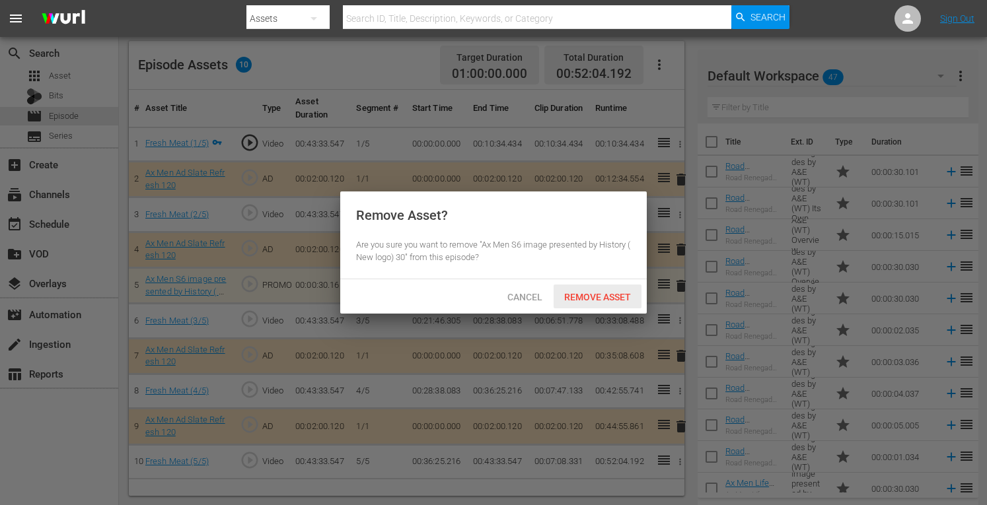
click at [613, 295] on span "Remove Asset" at bounding box center [598, 297] width 88 height 11
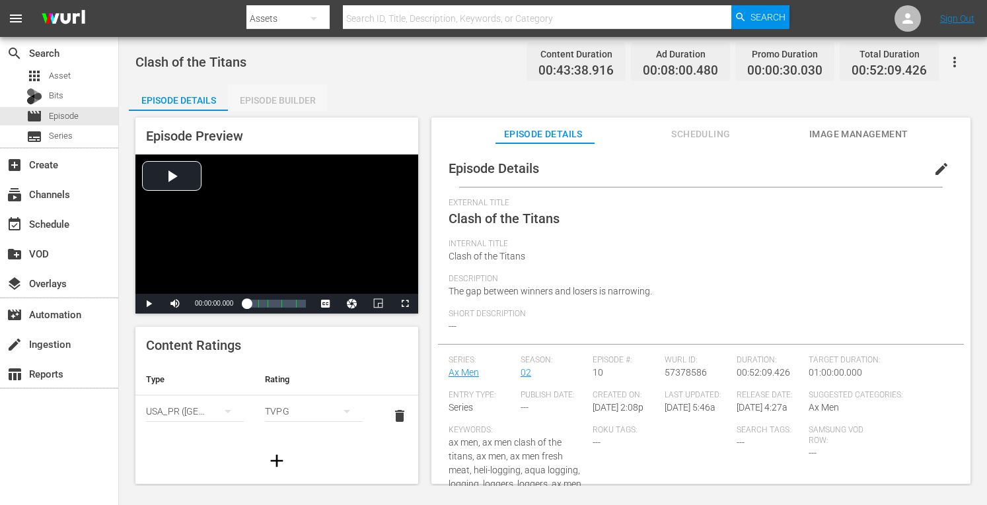
click at [298, 94] on div "Episode Builder" at bounding box center [277, 101] width 99 height 32
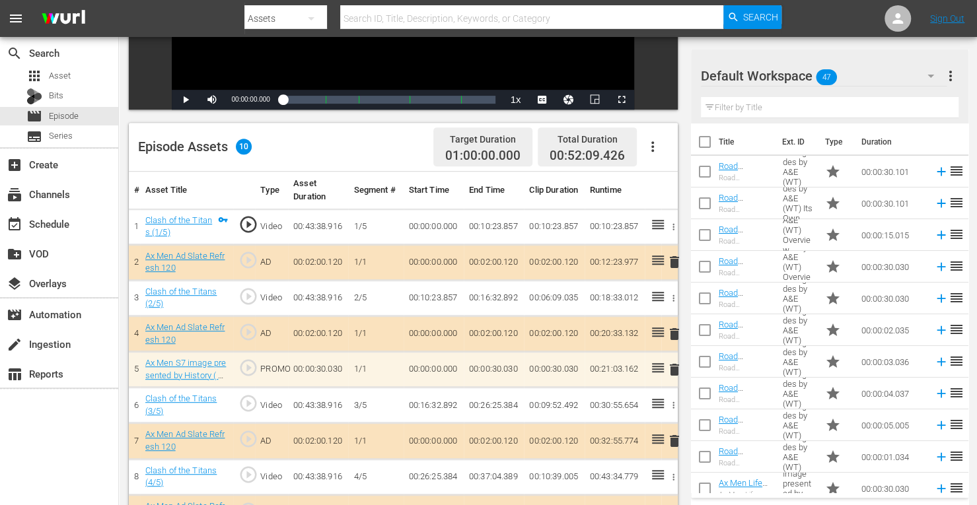
scroll to position [344, 0]
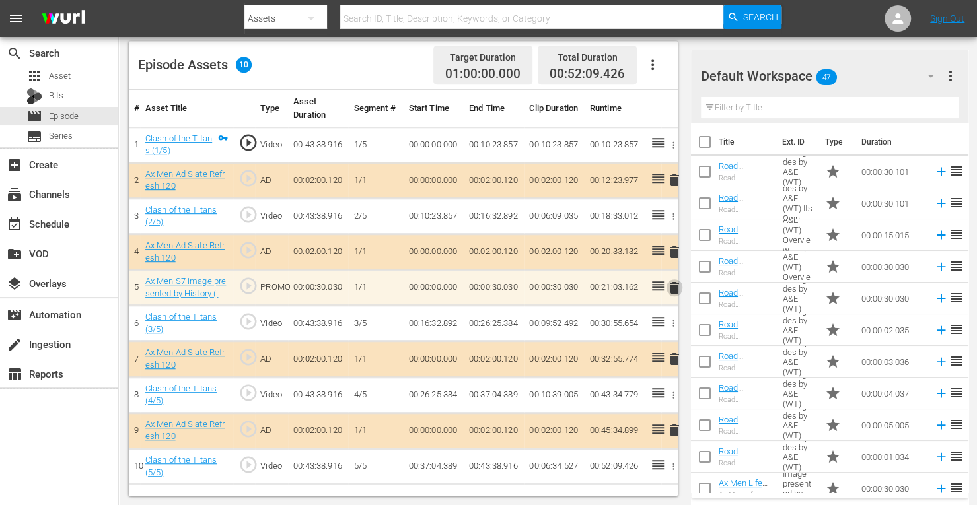
click at [671, 285] on span "delete" at bounding box center [675, 288] width 16 height 16
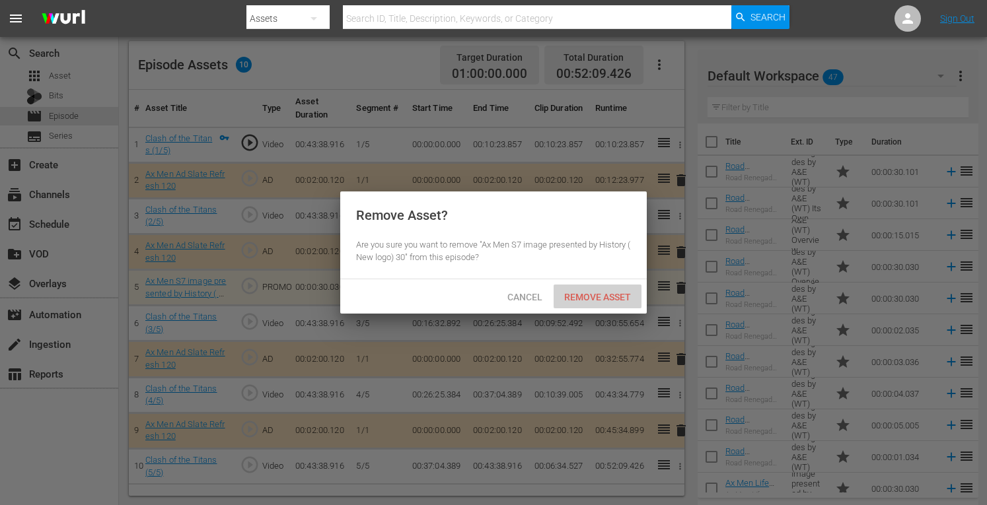
click at [615, 296] on span "Remove Asset" at bounding box center [598, 297] width 88 height 11
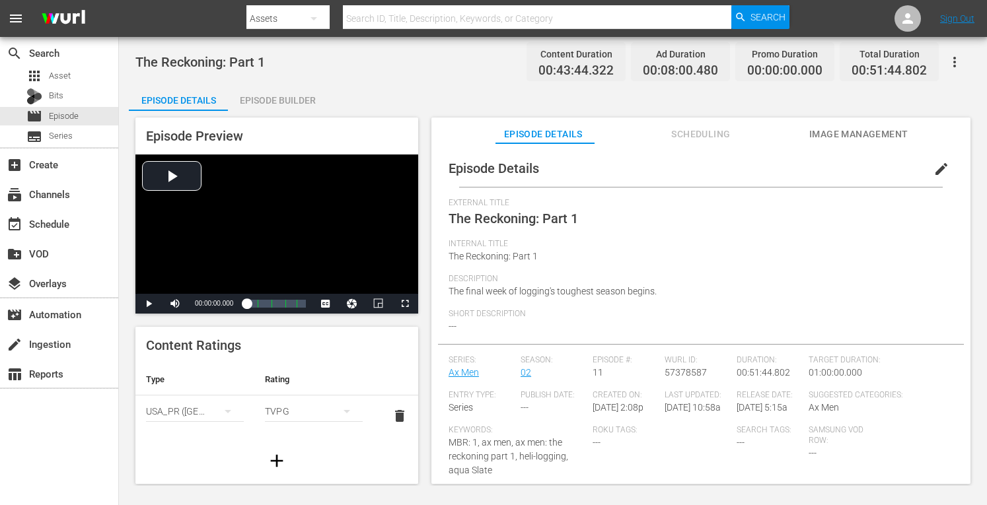
click at [283, 104] on div "Episode Builder" at bounding box center [277, 101] width 99 height 32
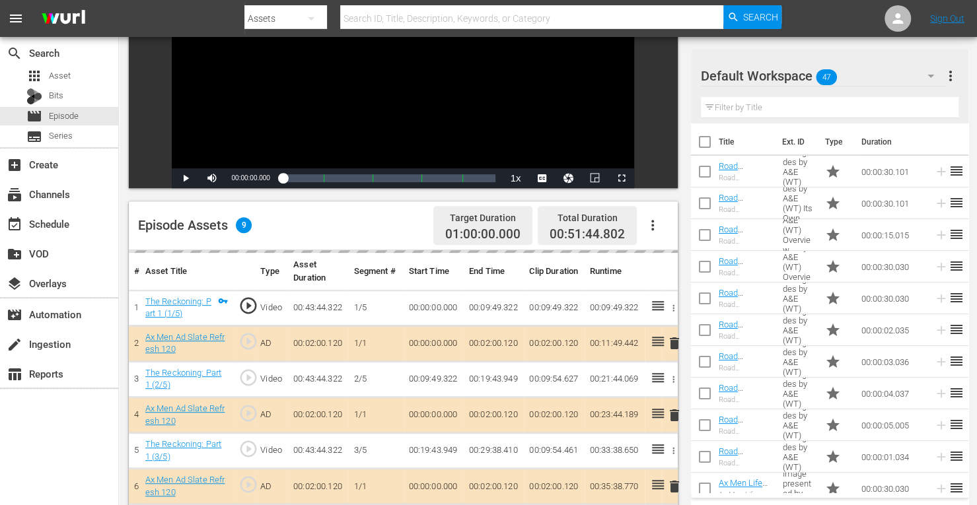
scroll to position [344, 0]
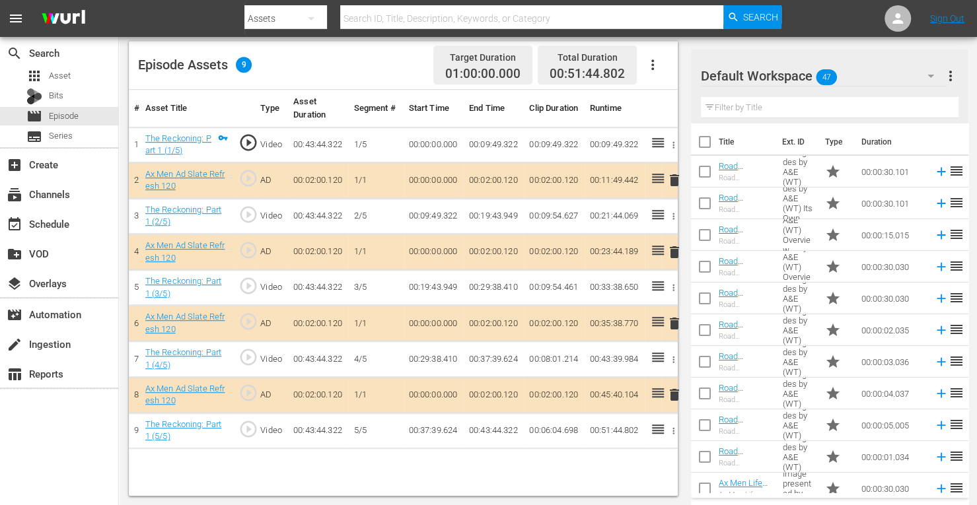
click at [672, 248] on span "delete" at bounding box center [675, 252] width 16 height 16
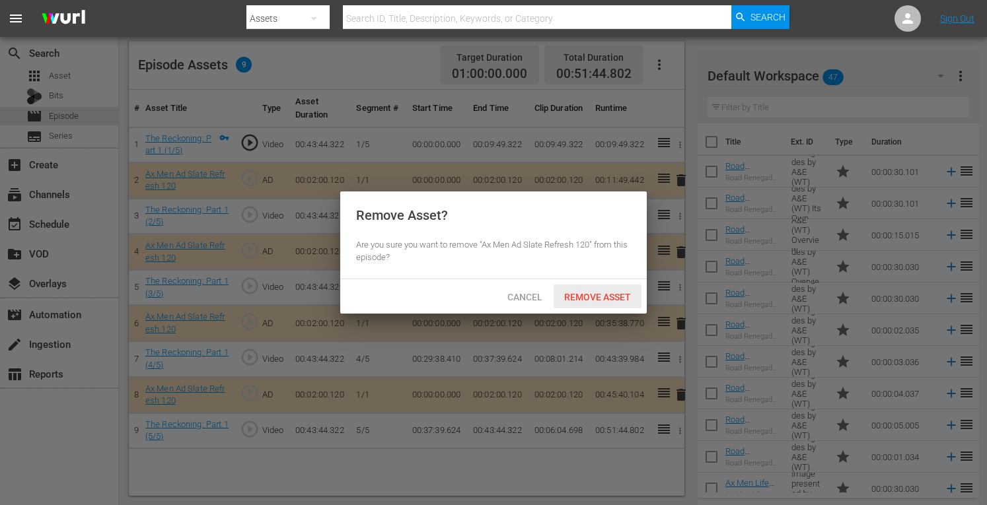
click at [606, 295] on span "Remove Asset" at bounding box center [598, 297] width 88 height 11
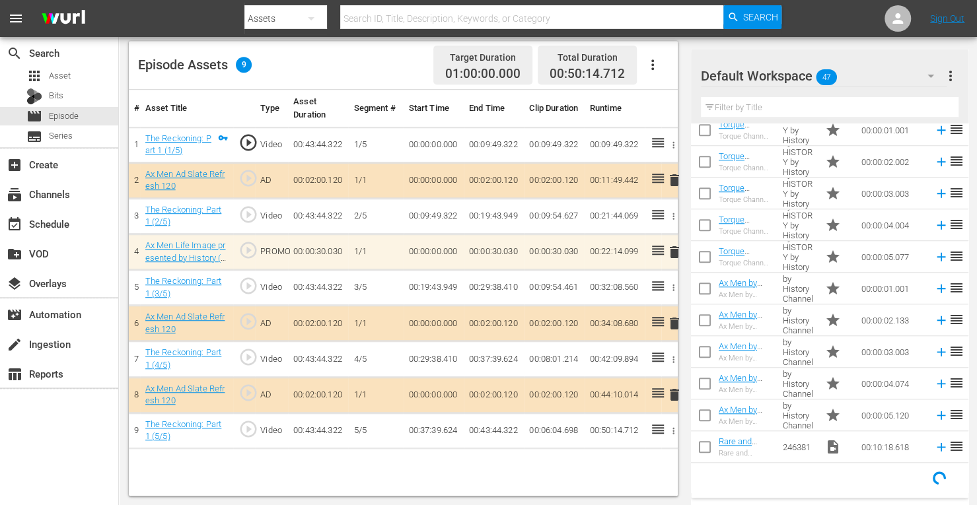
scroll to position [645, 0]
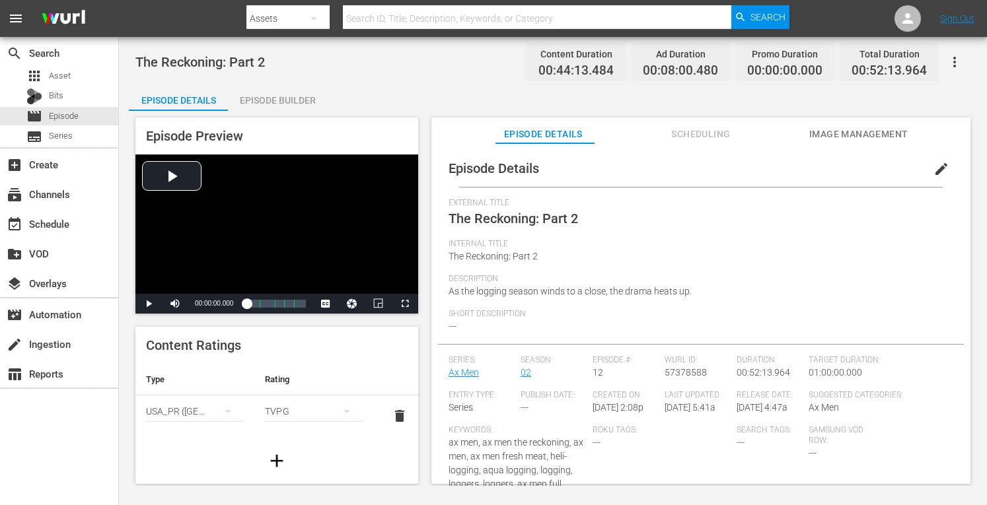
click at [293, 96] on div "Episode Builder" at bounding box center [277, 101] width 99 height 32
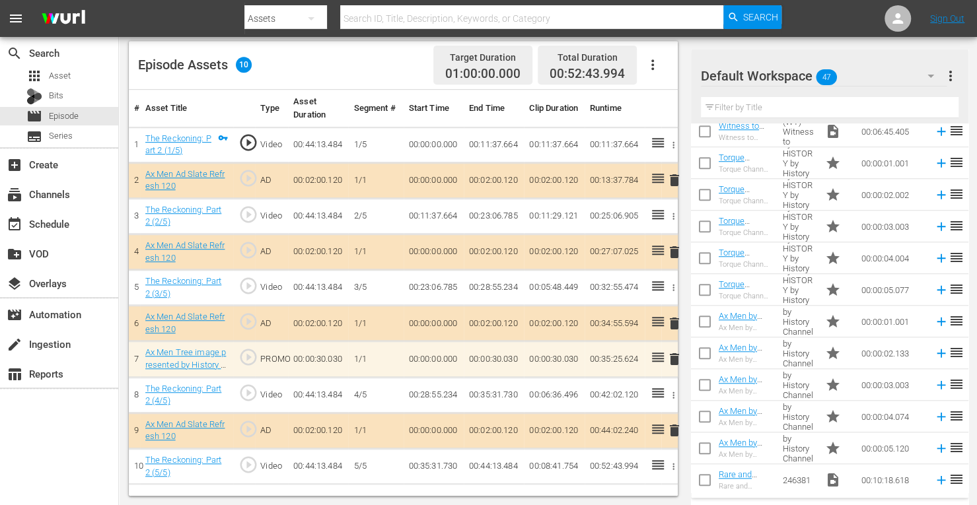
scroll to position [645, 0]
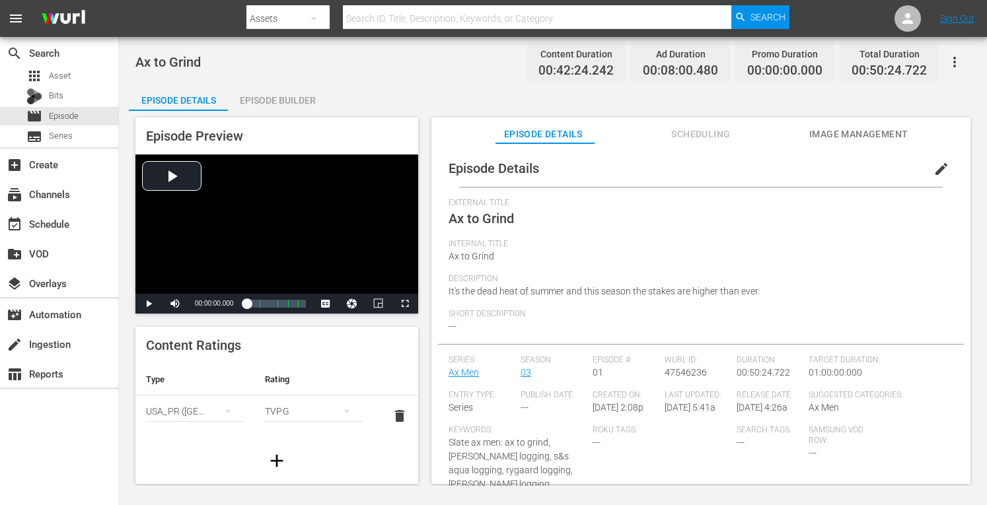
click at [303, 100] on div "Episode Builder" at bounding box center [277, 101] width 99 height 32
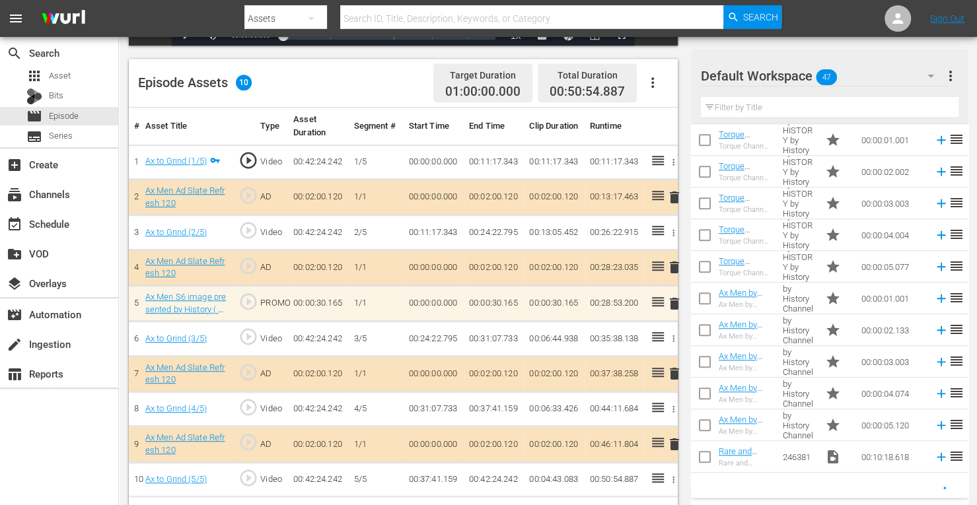
scroll to position [645, 0]
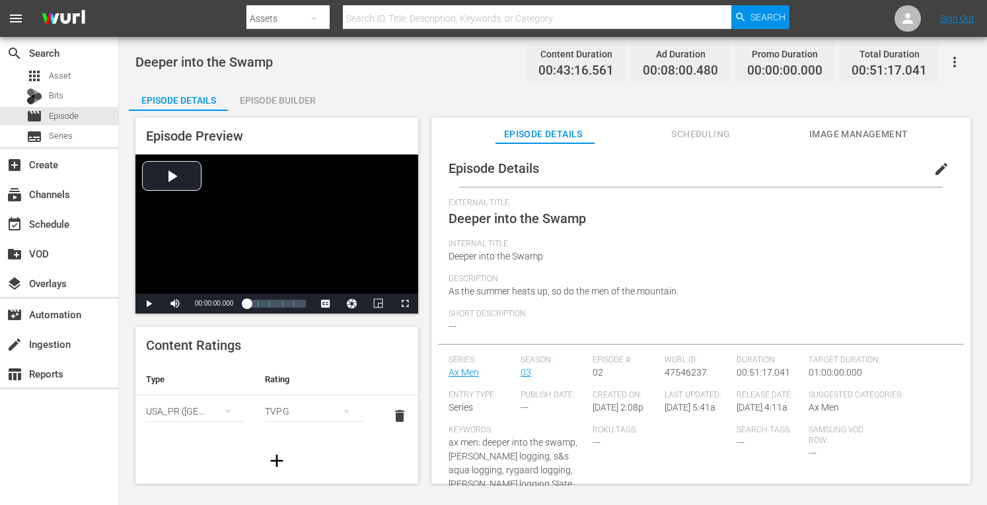
click at [299, 96] on div "Episode Builder" at bounding box center [277, 101] width 99 height 32
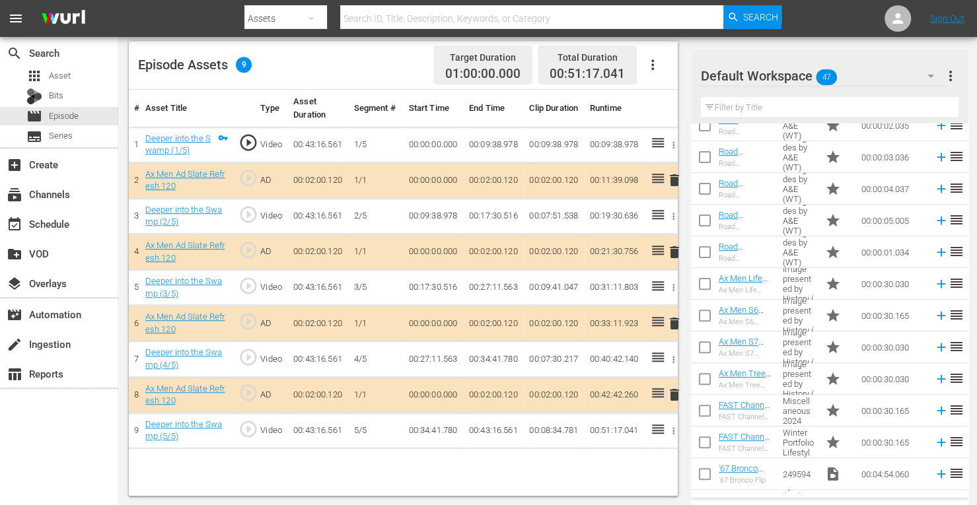
scroll to position [226, 0]
